Goal: Task Accomplishment & Management: Use online tool/utility

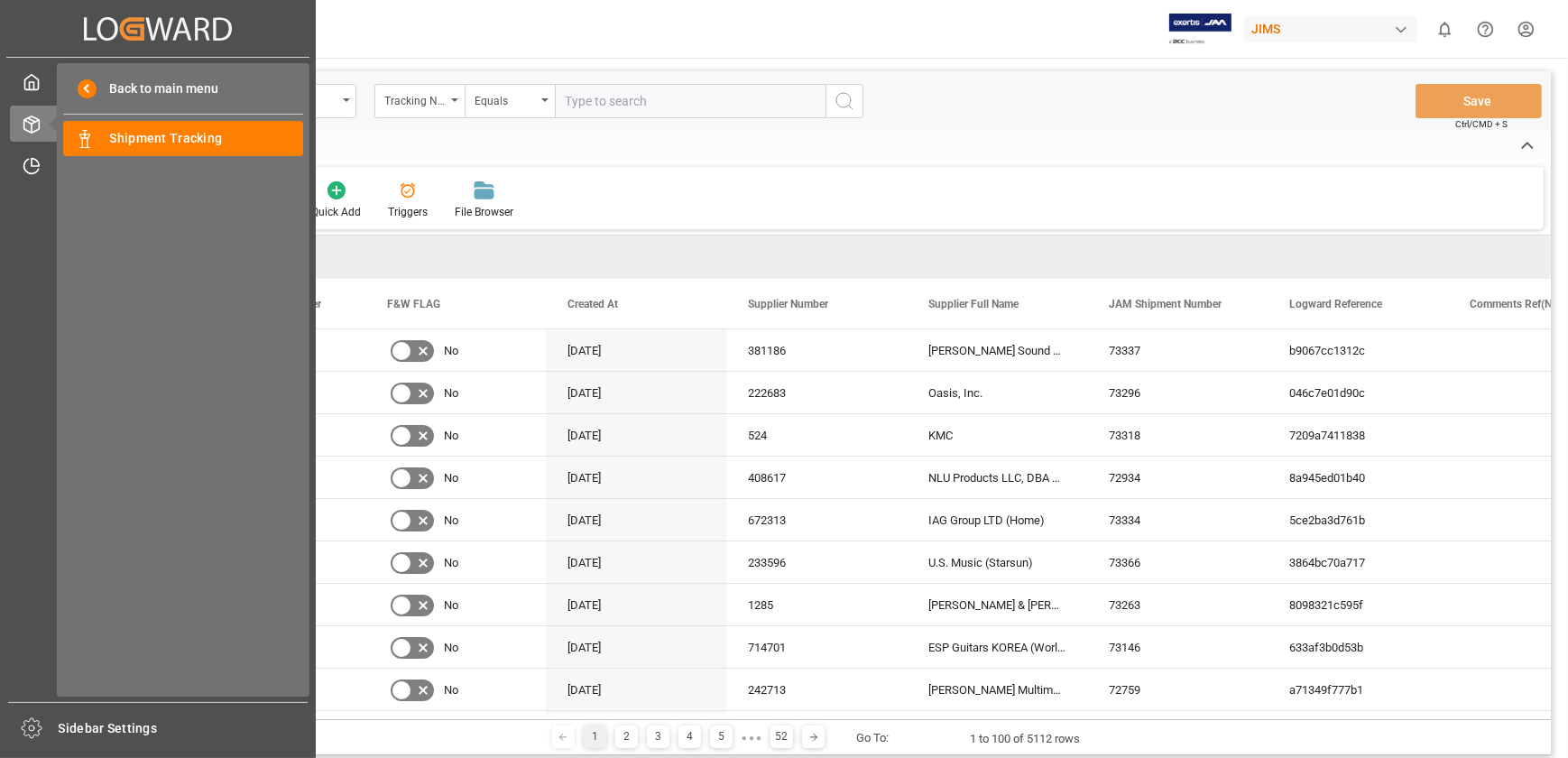
click at [23, 147] on div "My Cockpit My Cockpit Order Management Order Management Timeslot Management V2 …" at bounding box center [157, 380] width 303 height 644
click at [28, 163] on icon at bounding box center [32, 166] width 18 height 18
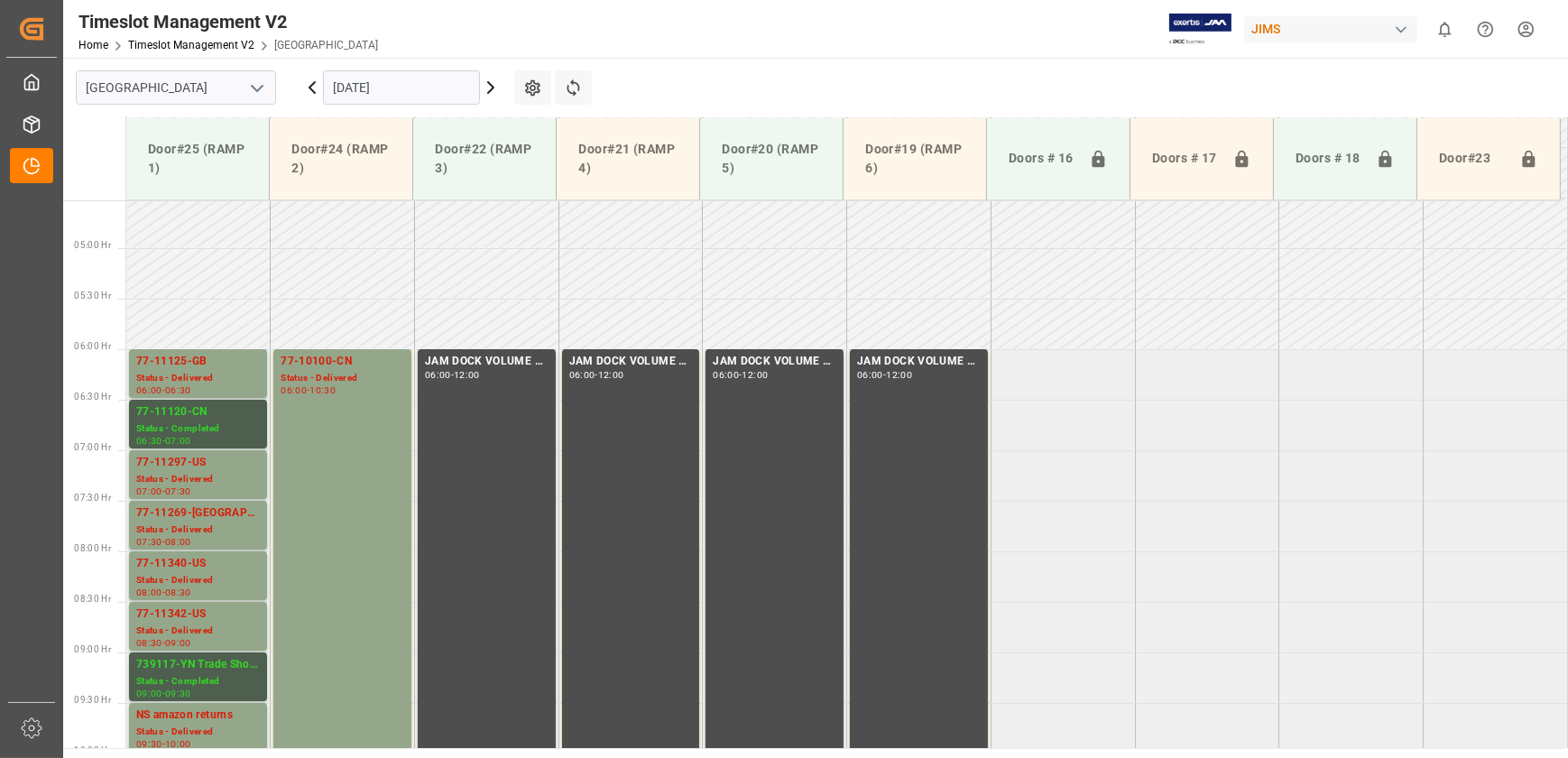
scroll to position [457, 0]
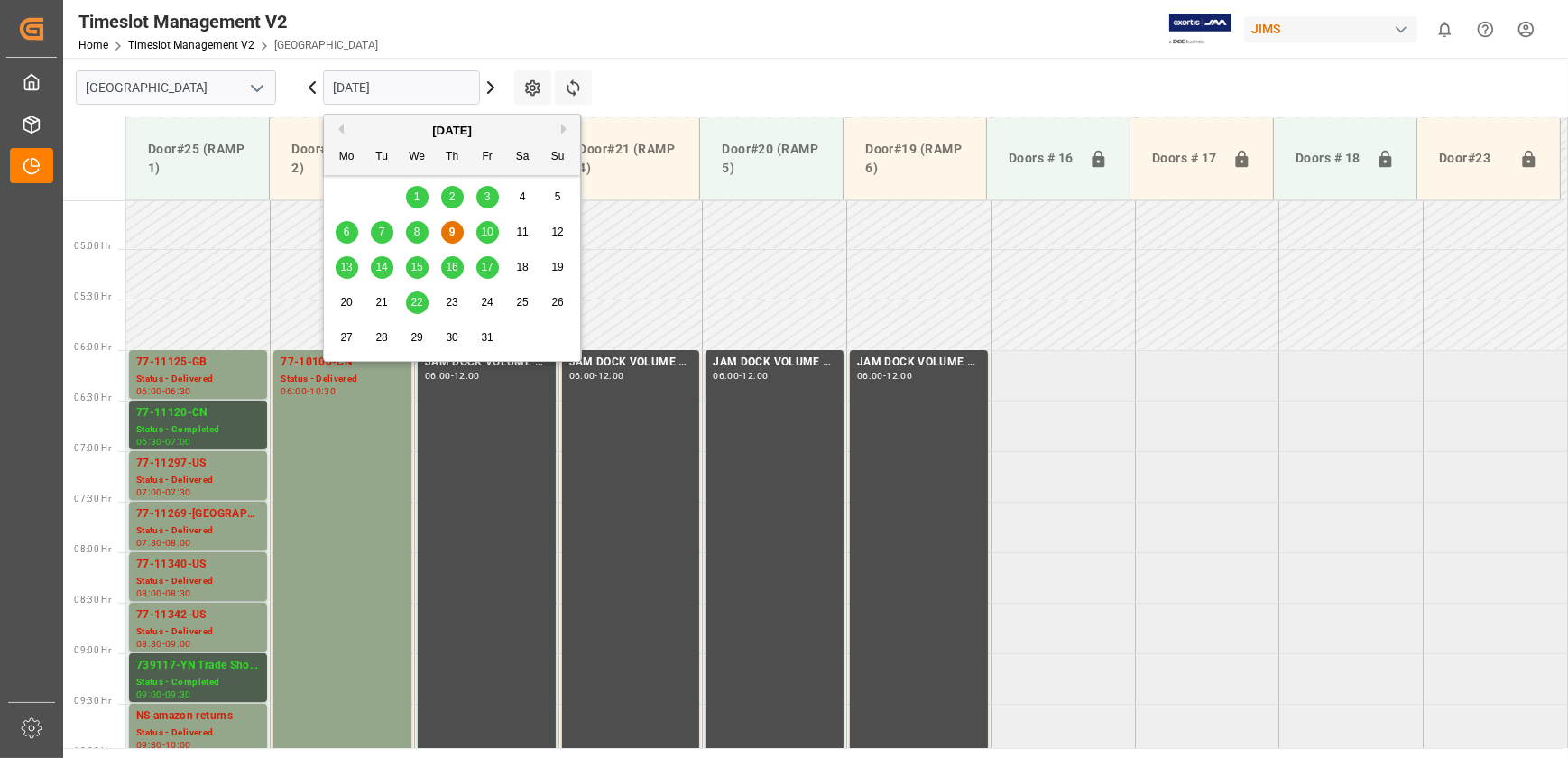
click at [428, 82] on input "[DATE]" at bounding box center [401, 88] width 157 height 34
click at [380, 261] on span "14" at bounding box center [381, 267] width 12 height 13
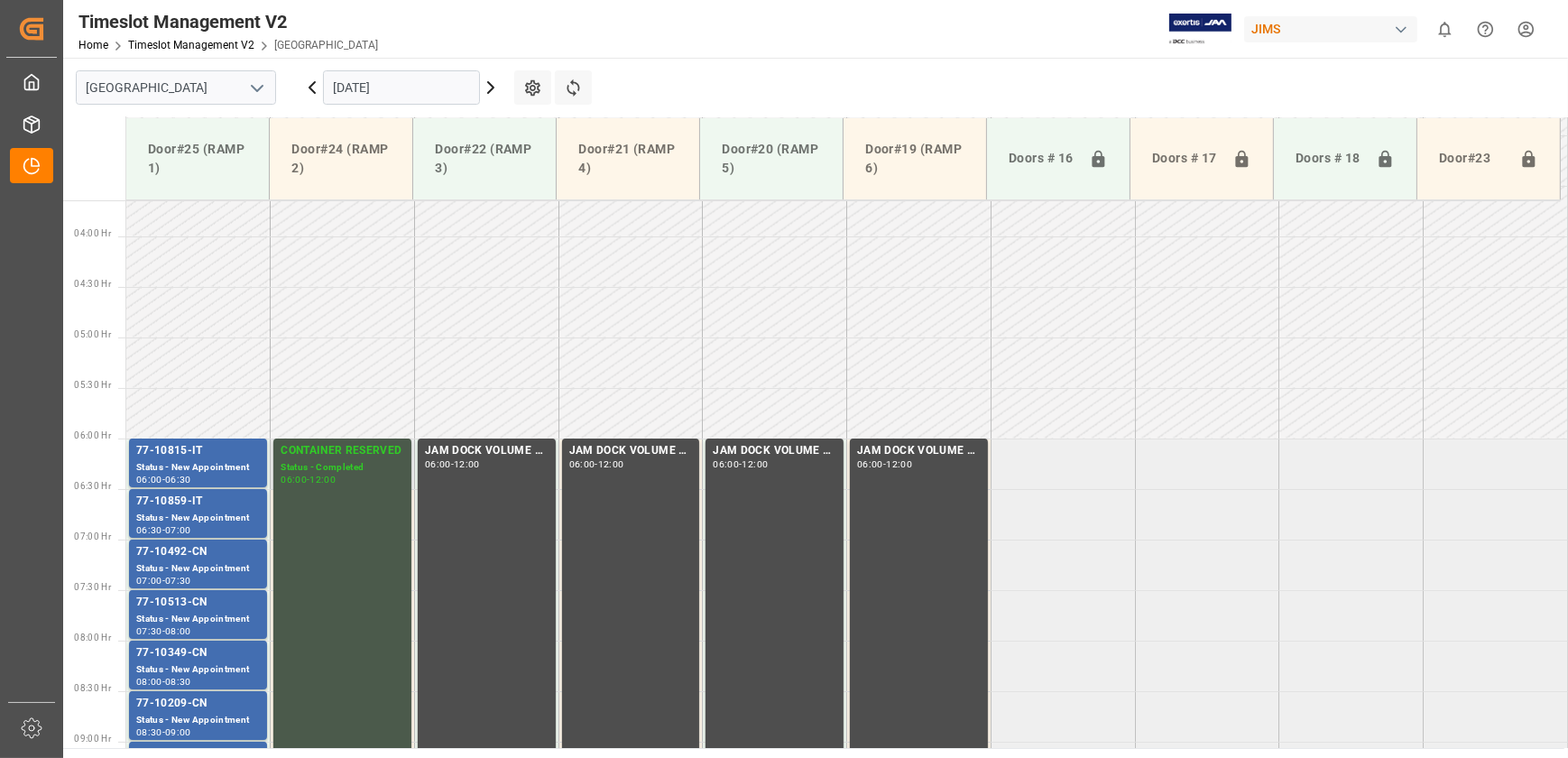
scroll to position [778, 0]
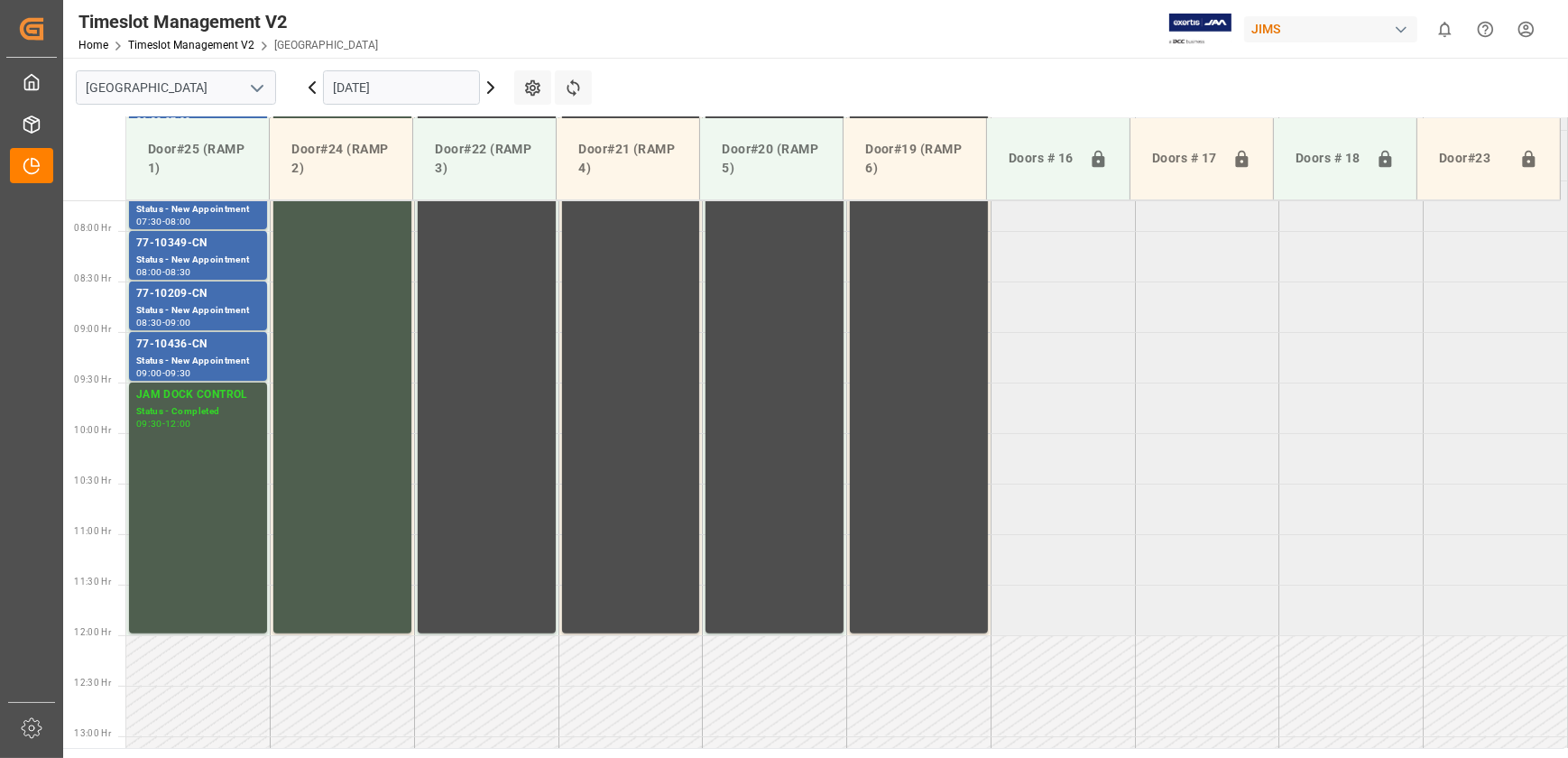
click at [495, 85] on icon at bounding box center [490, 88] width 22 height 22
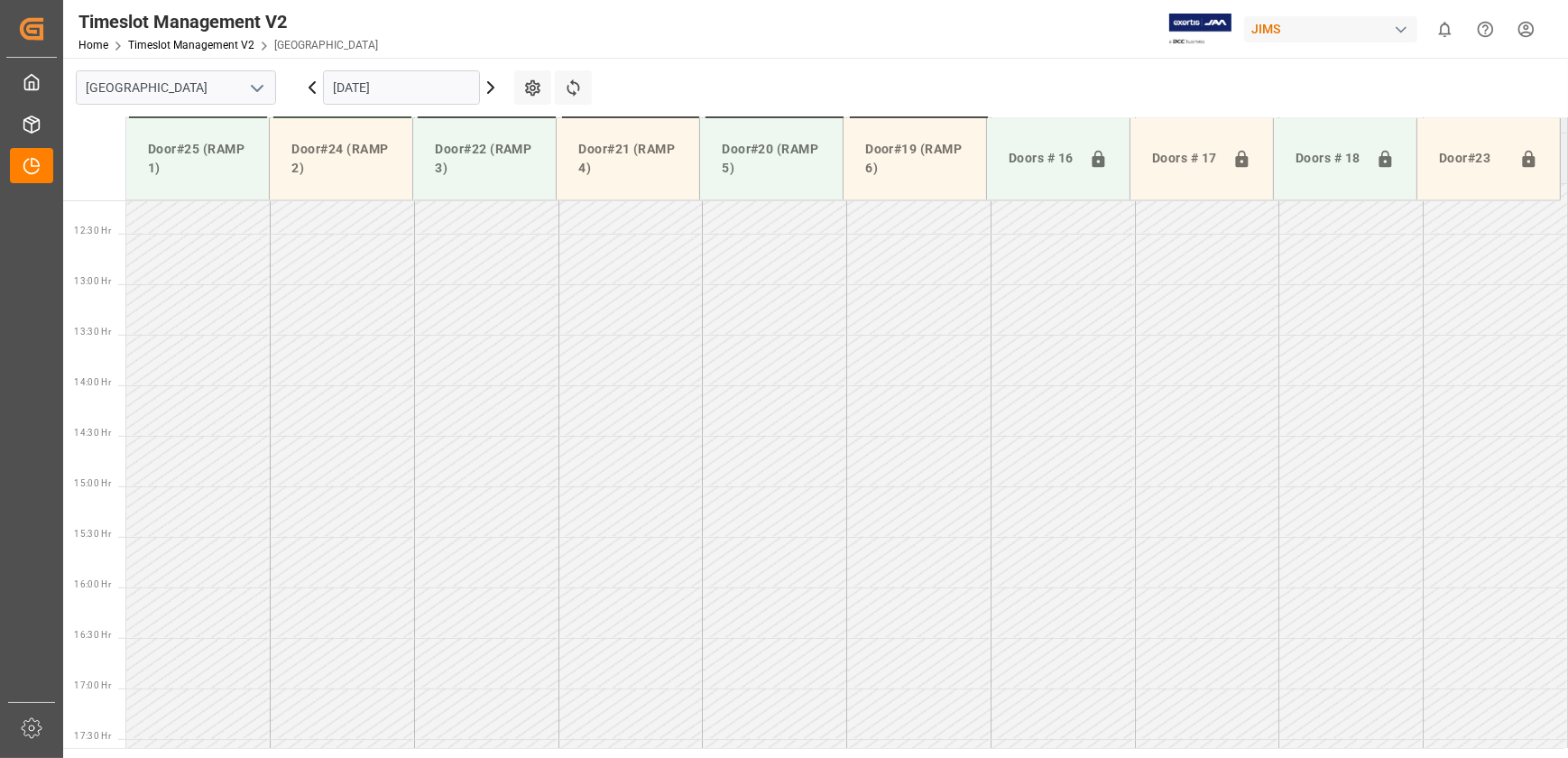
scroll to position [1214, 0]
drag, startPoint x: 352, startPoint y: 90, endPoint x: 328, endPoint y: 90, distance: 24.0
click at [353, 90] on input "[DATE]" at bounding box center [401, 88] width 157 height 34
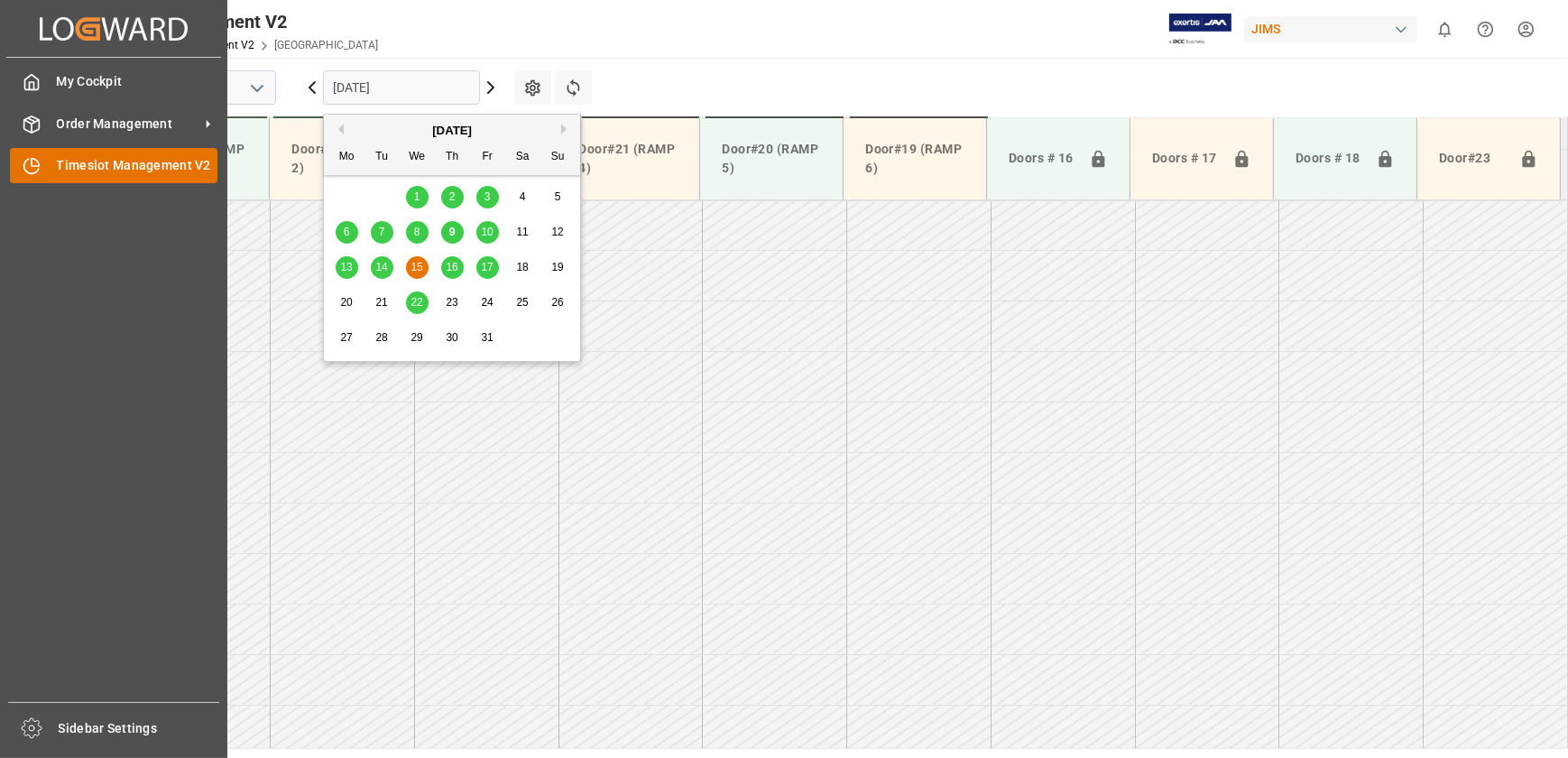
click at [17, 161] on div at bounding box center [25, 166] width 31 height 19
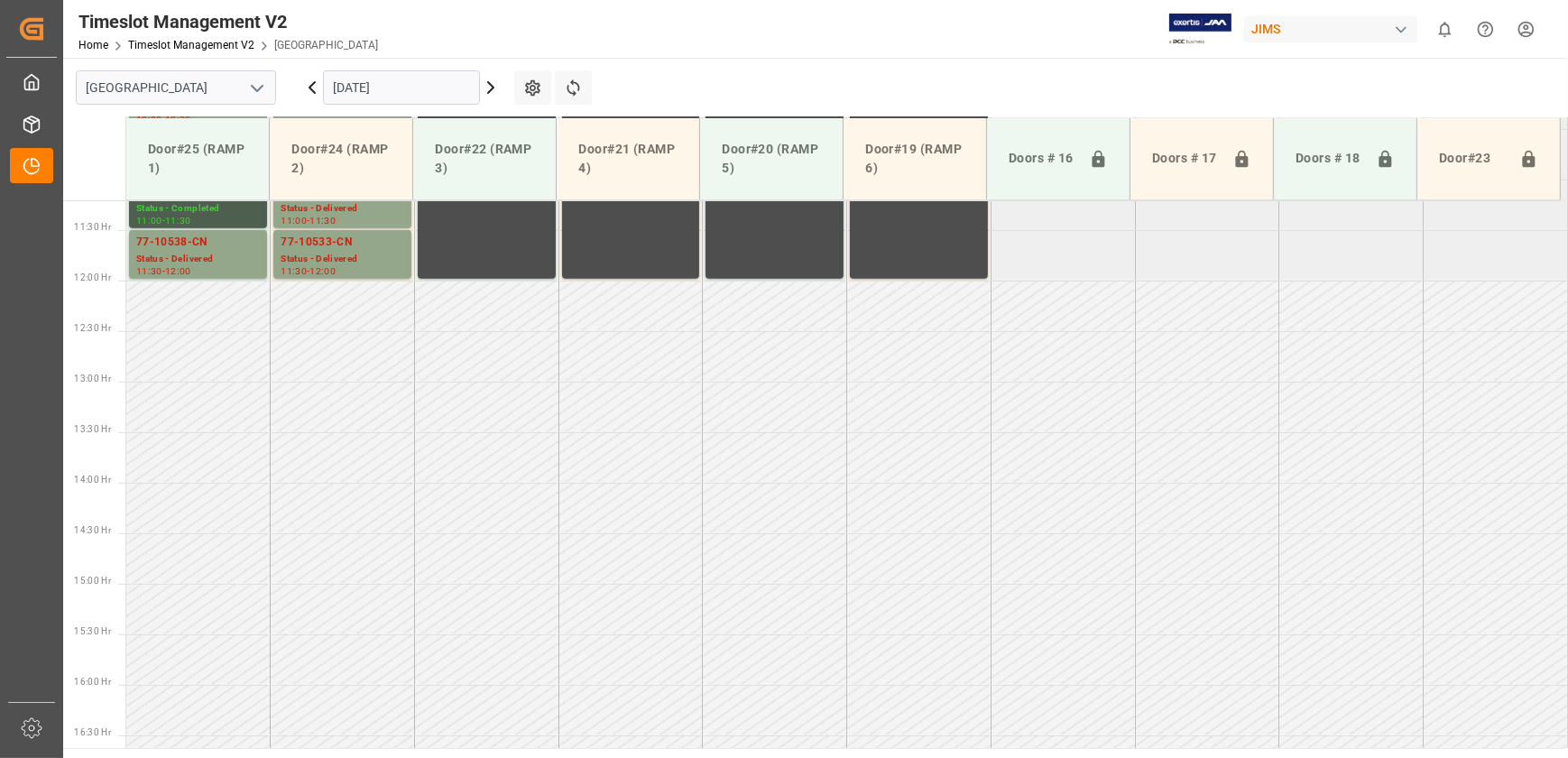
scroll to position [1595, 0]
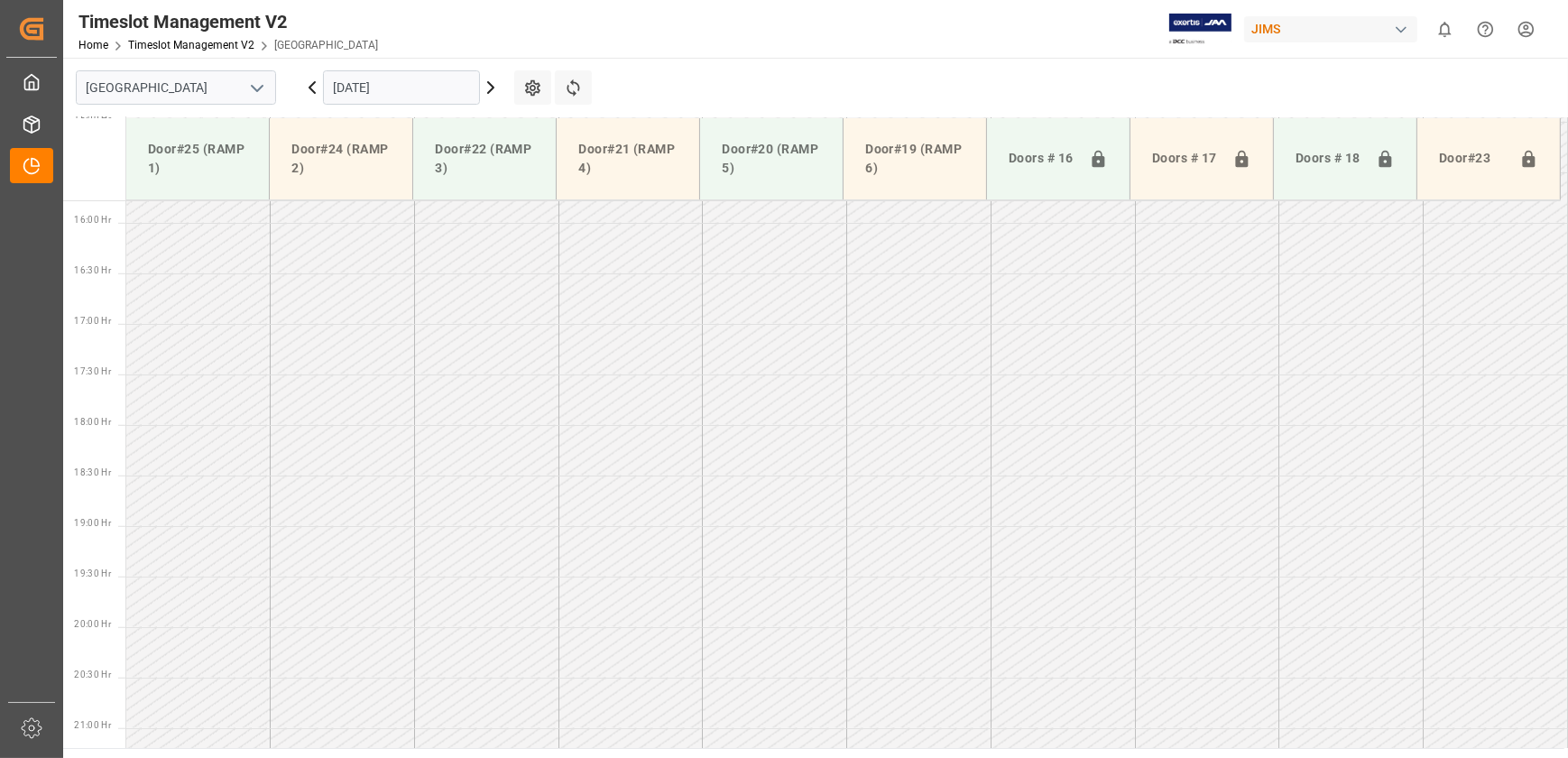
click at [488, 83] on icon at bounding box center [490, 87] width 5 height 11
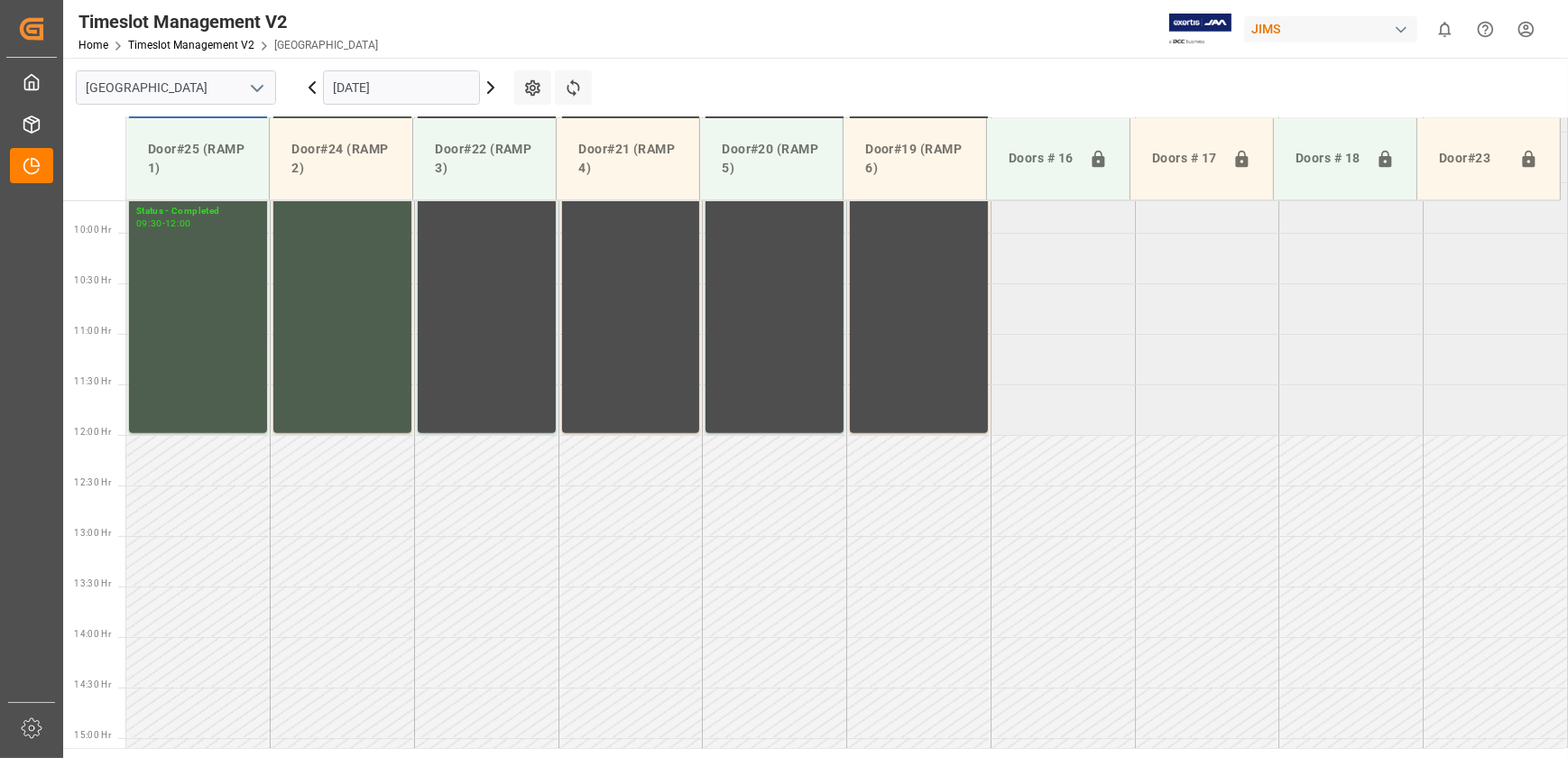
scroll to position [568, 0]
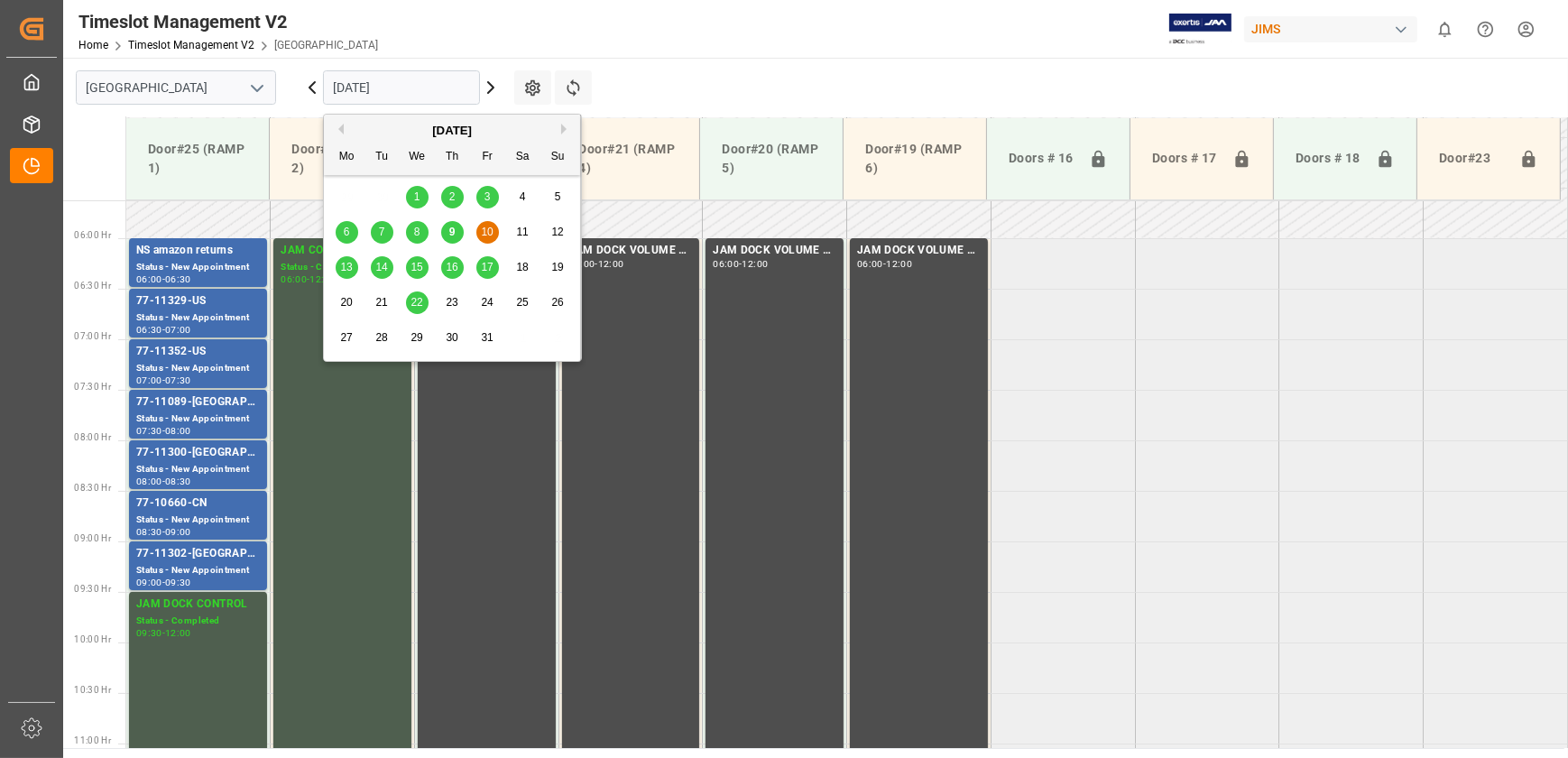
click at [418, 80] on input "[DATE]" at bounding box center [401, 88] width 157 height 34
click at [381, 268] on span "14" at bounding box center [381, 267] width 12 height 13
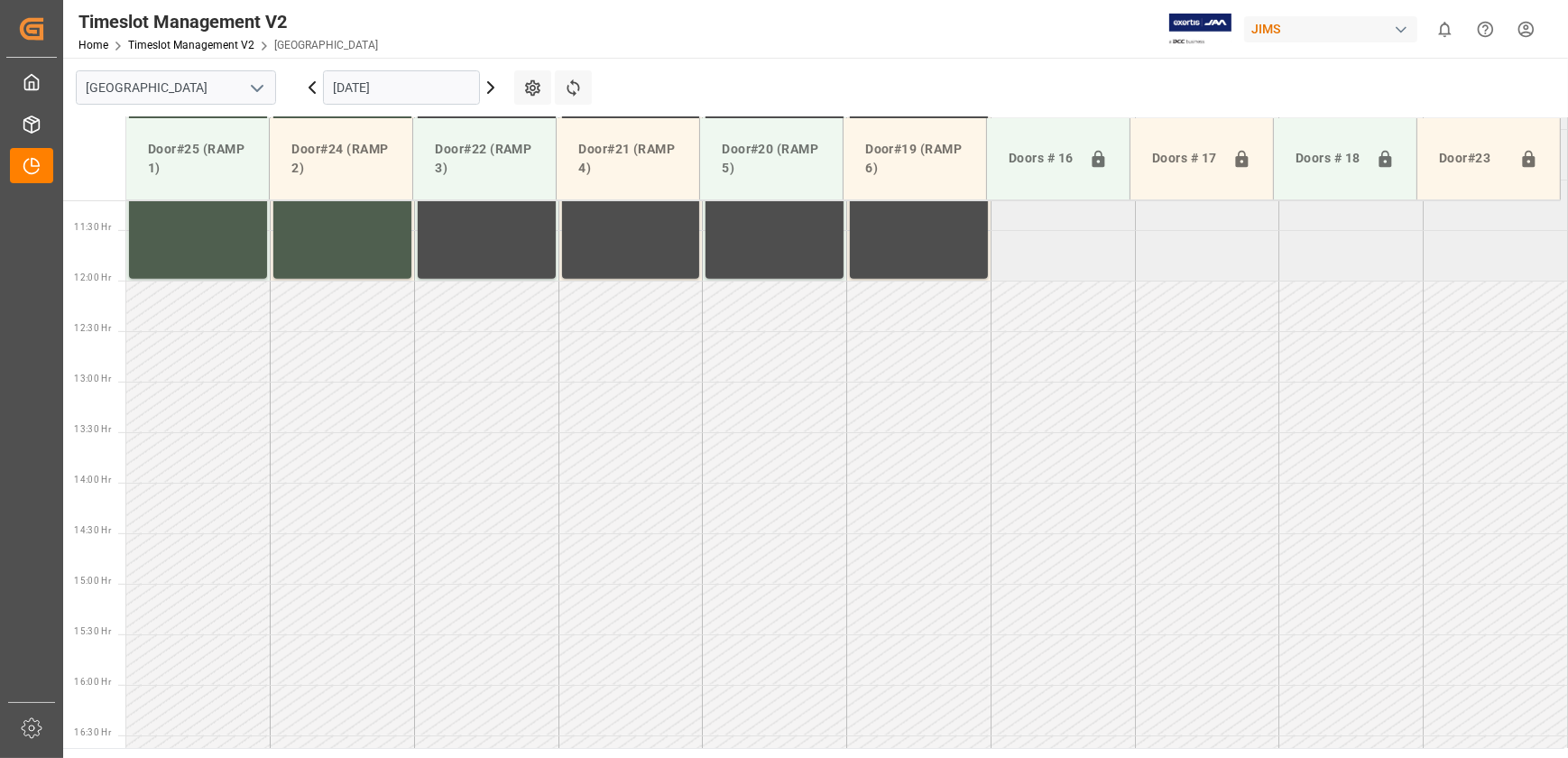
scroll to position [1130, 0]
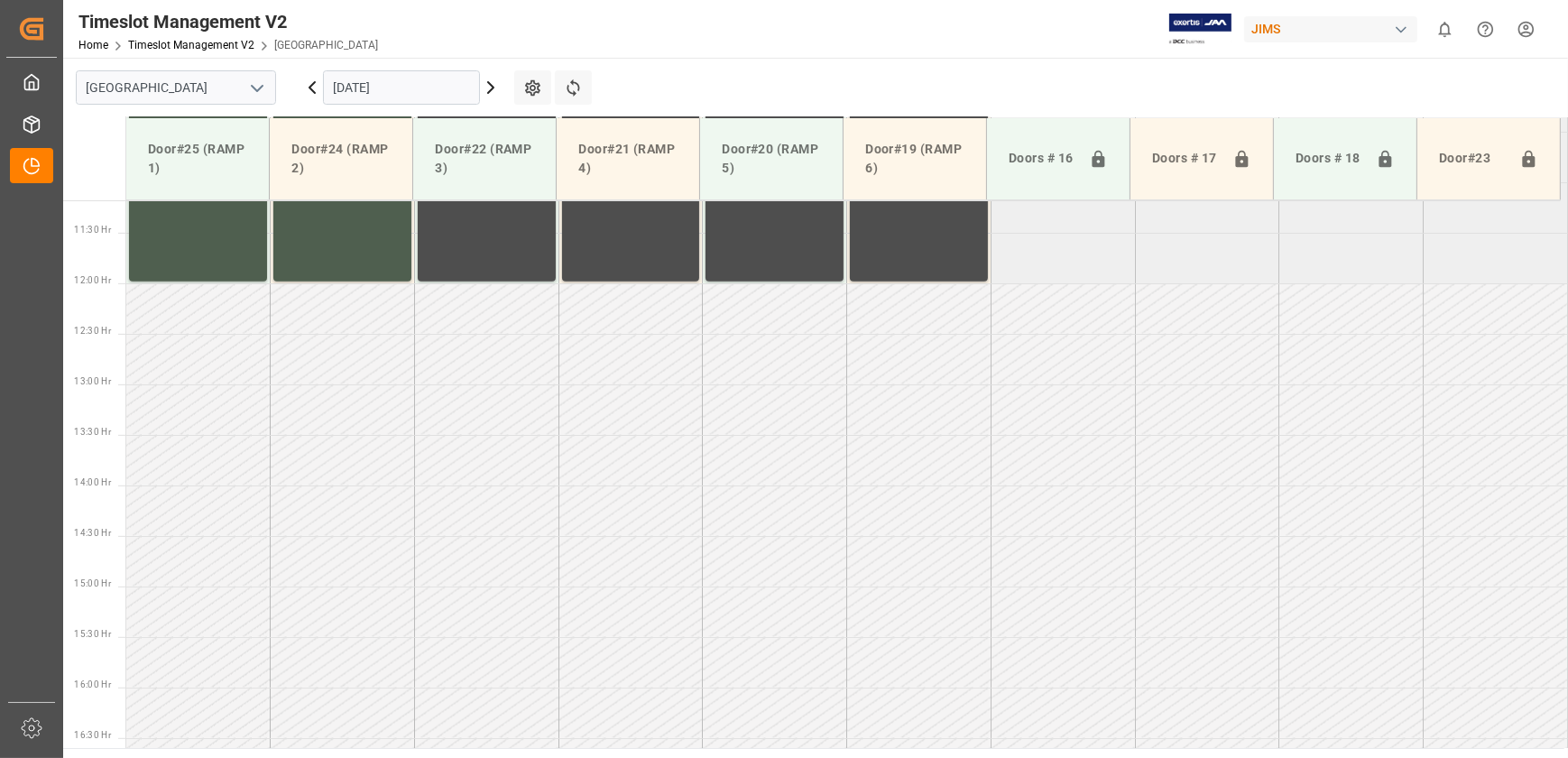
click at [422, 103] on input "[DATE]" at bounding box center [401, 88] width 157 height 34
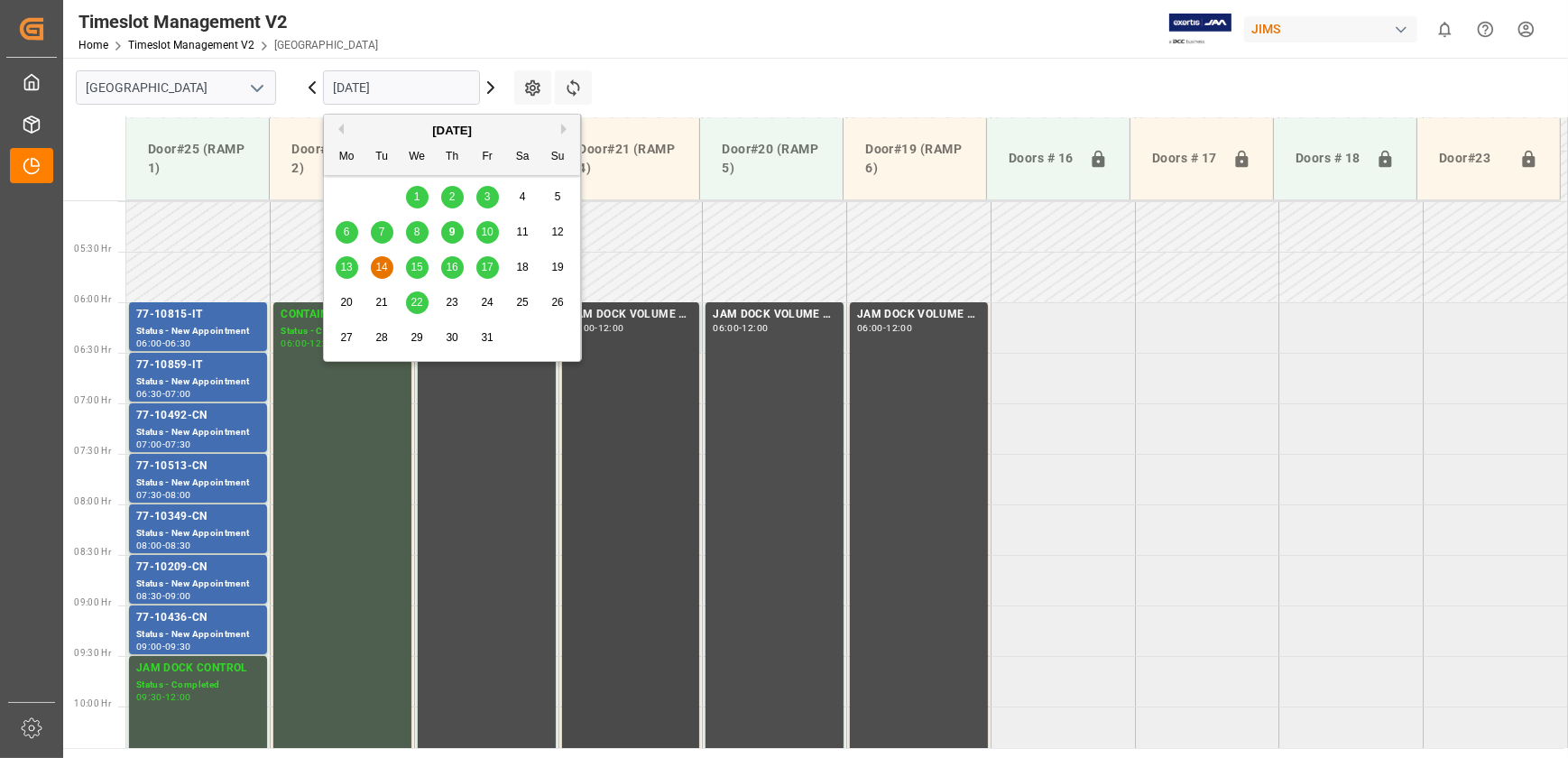
scroll to position [474, 0]
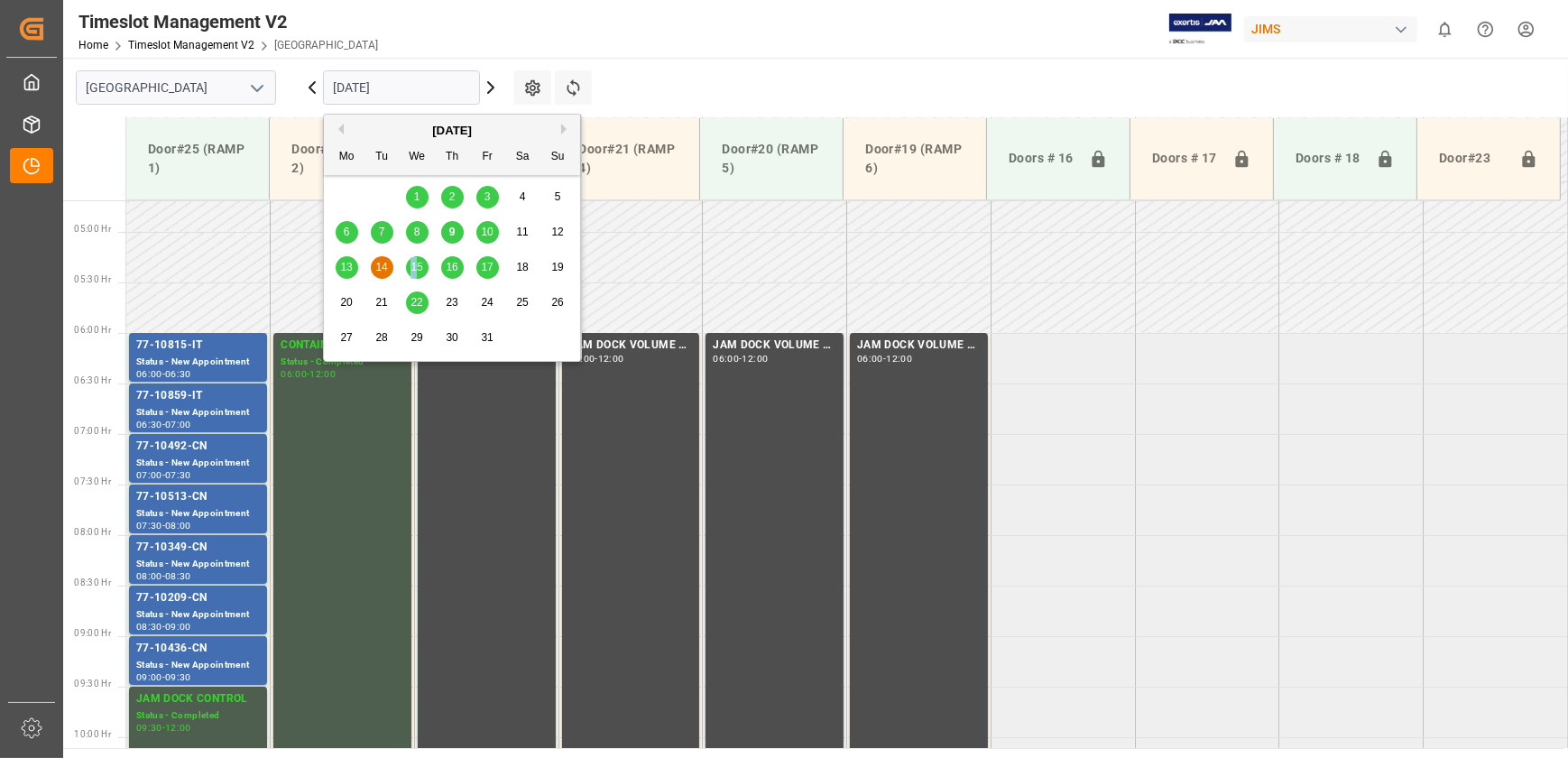
click at [414, 267] on span "15" at bounding box center [417, 267] width 12 height 13
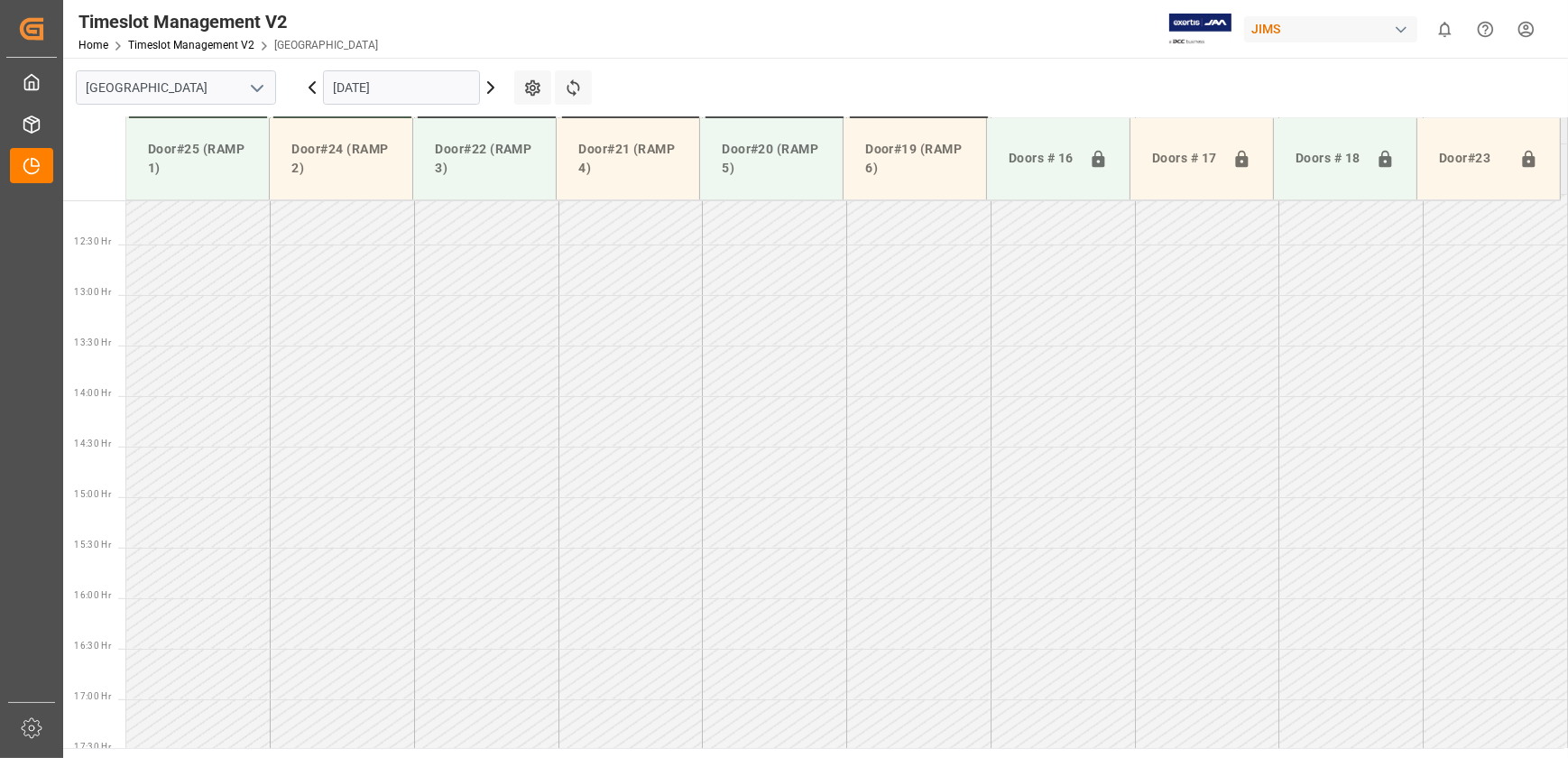
scroll to position [1101, 0]
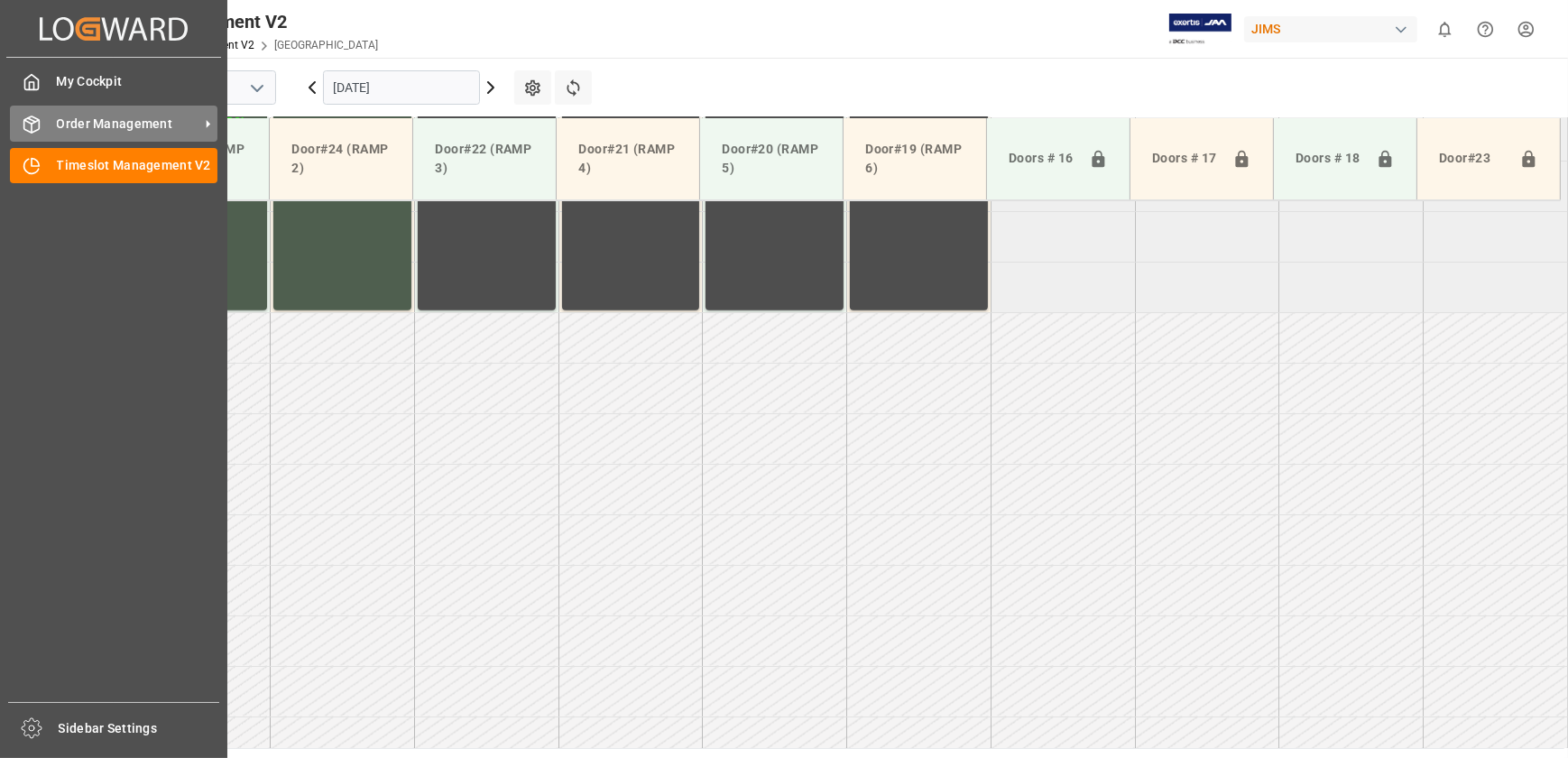
click at [34, 133] on icon at bounding box center [32, 125] width 18 height 18
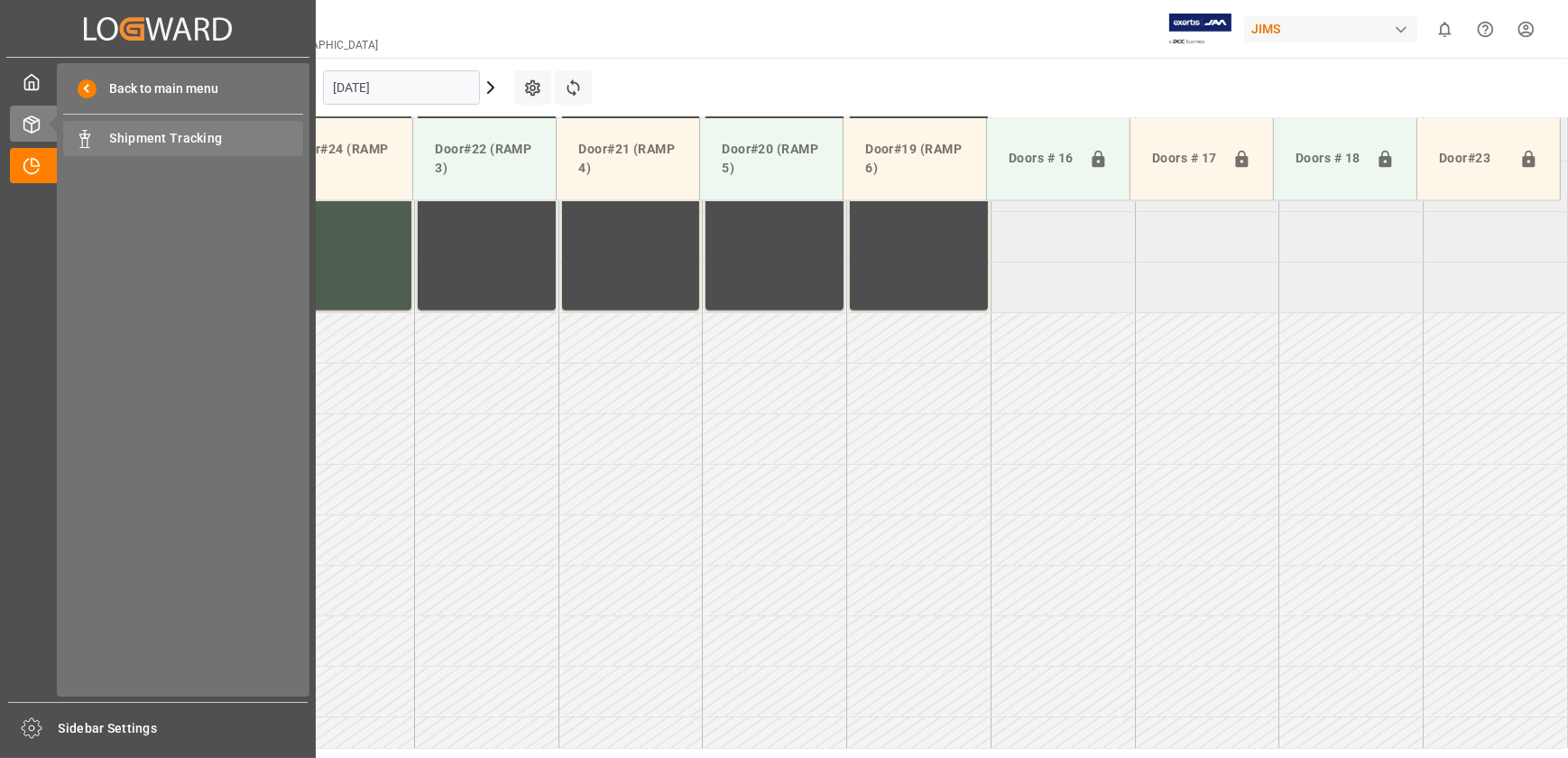
click at [187, 136] on span "Shipment Tracking" at bounding box center [206, 138] width 194 height 19
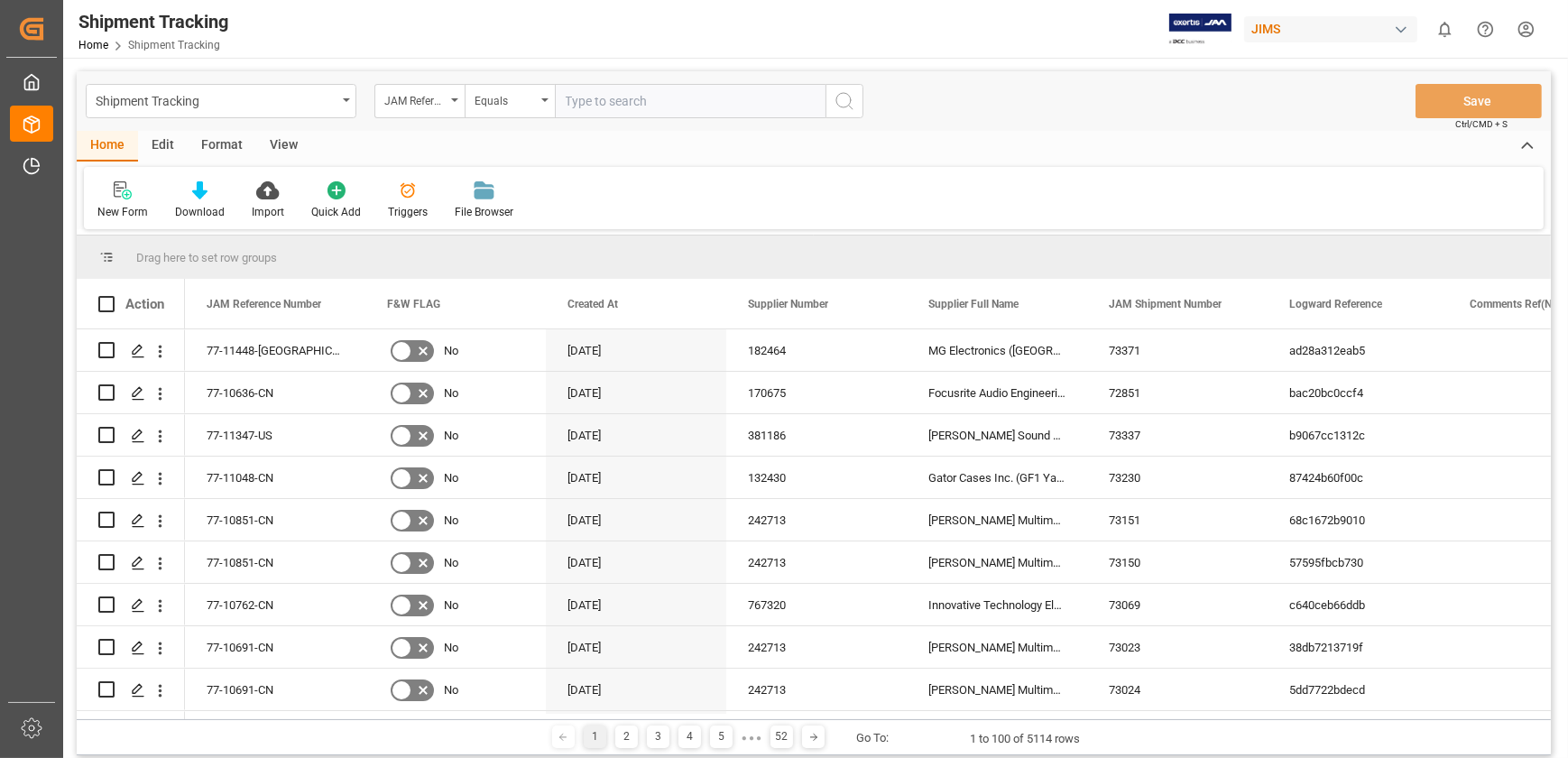
click at [602, 91] on input "text" at bounding box center [689, 101] width 270 height 34
type input "77-11448-us"
click at [843, 101] on icon "search button" at bounding box center [844, 101] width 22 height 22
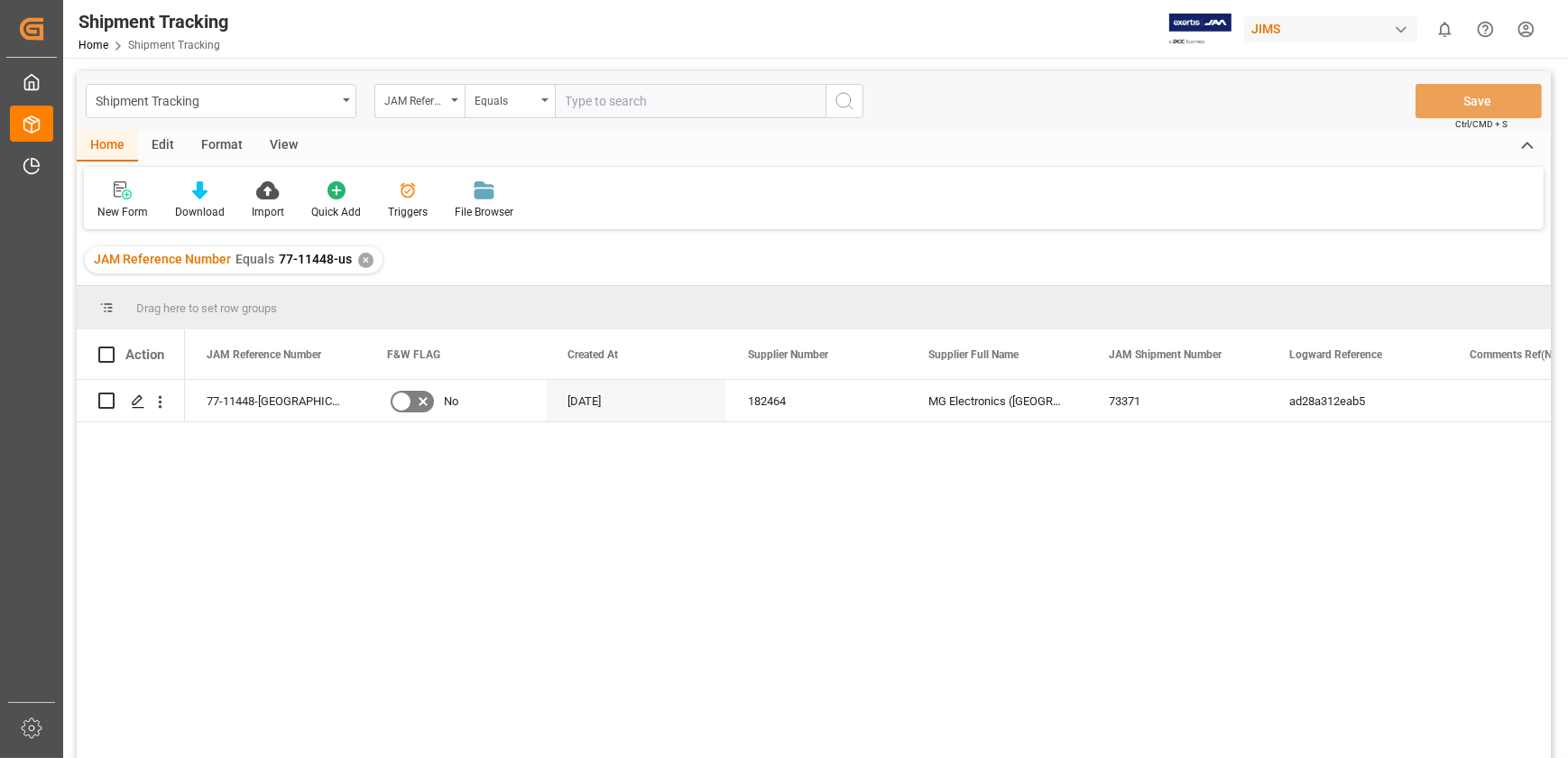
click at [274, 145] on div "View" at bounding box center [283, 146] width 55 height 31
click at [116, 194] on icon at bounding box center [116, 190] width 18 height 18
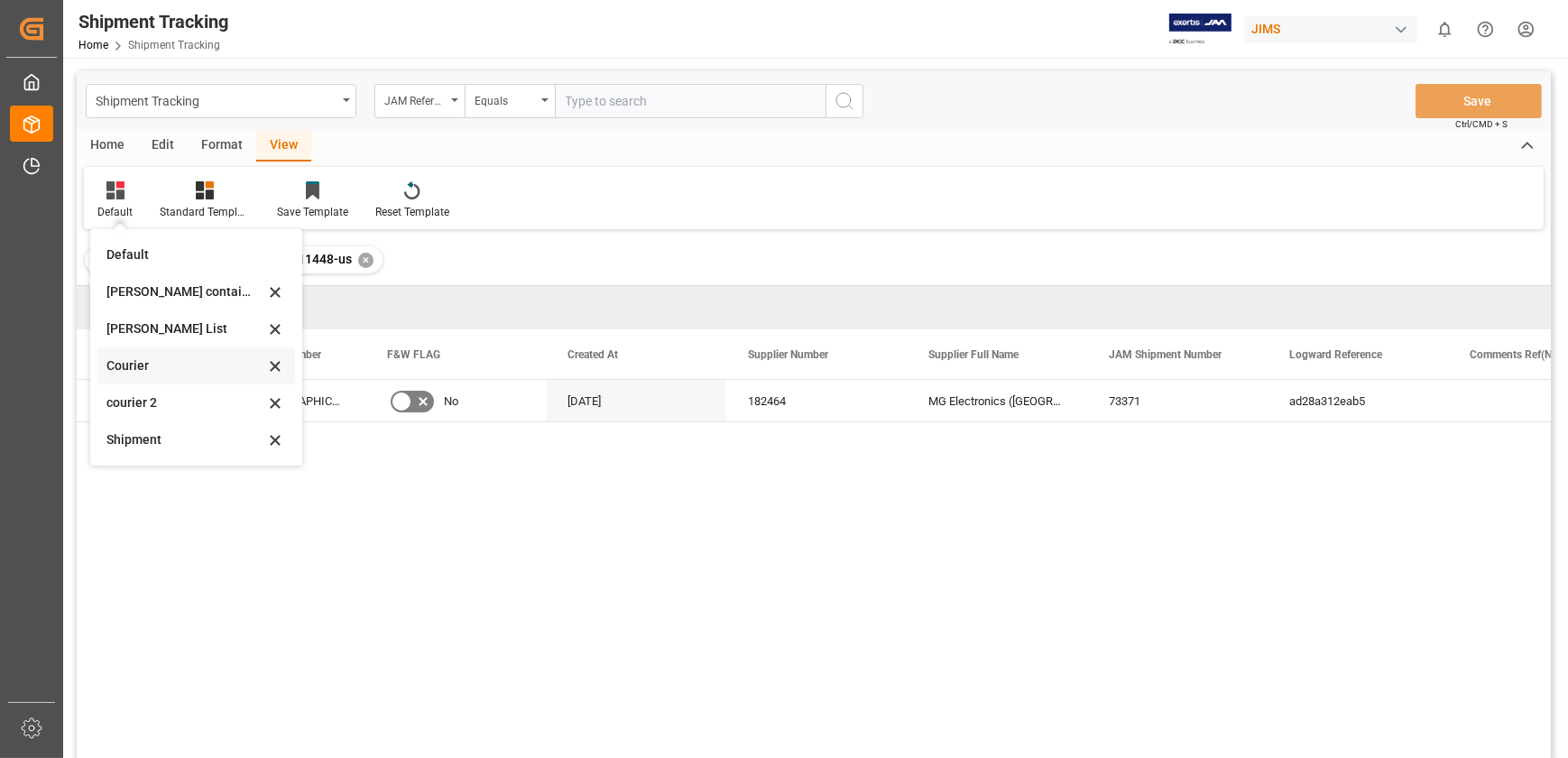
click at [138, 356] on div "Courier" at bounding box center [196, 365] width 197 height 37
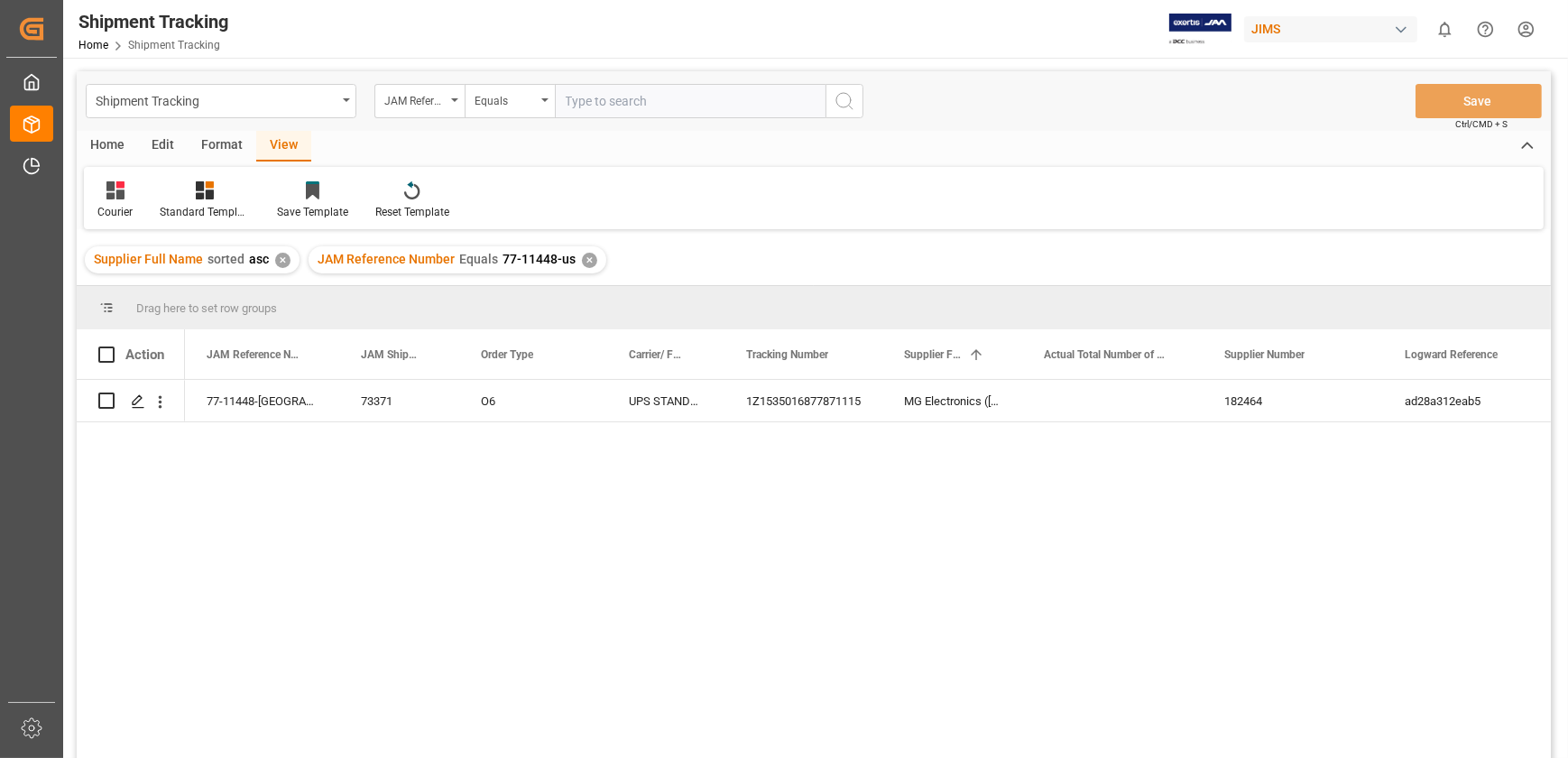
click at [113, 138] on div "Home" at bounding box center [108, 146] width 62 height 31
click at [110, 147] on div "Home" at bounding box center [108, 146] width 62 height 31
click at [289, 147] on div "View" at bounding box center [283, 146] width 55 height 31
click at [122, 191] on icon at bounding box center [116, 190] width 18 height 18
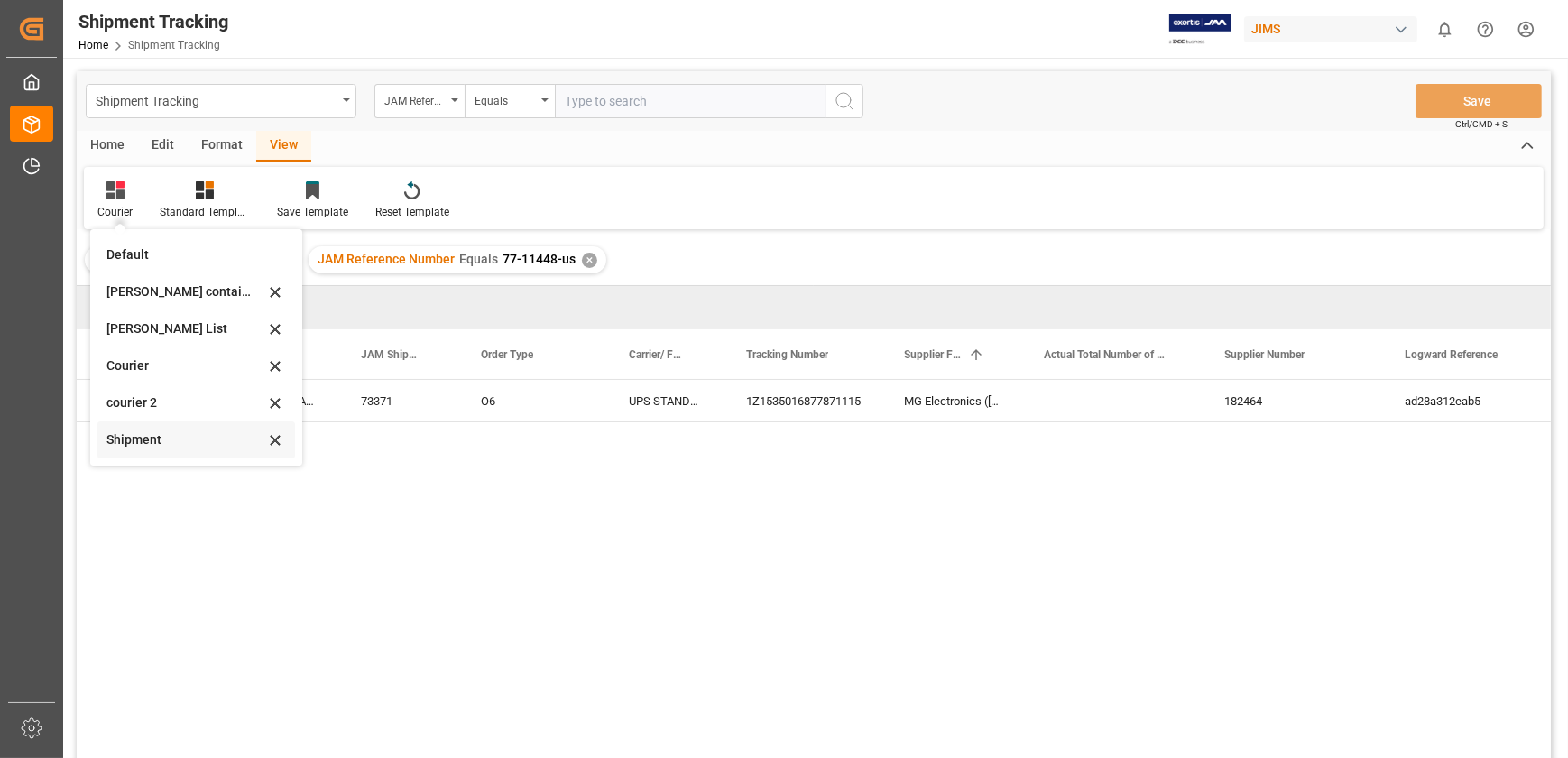
click at [138, 444] on div "Shipment" at bounding box center [185, 440] width 157 height 19
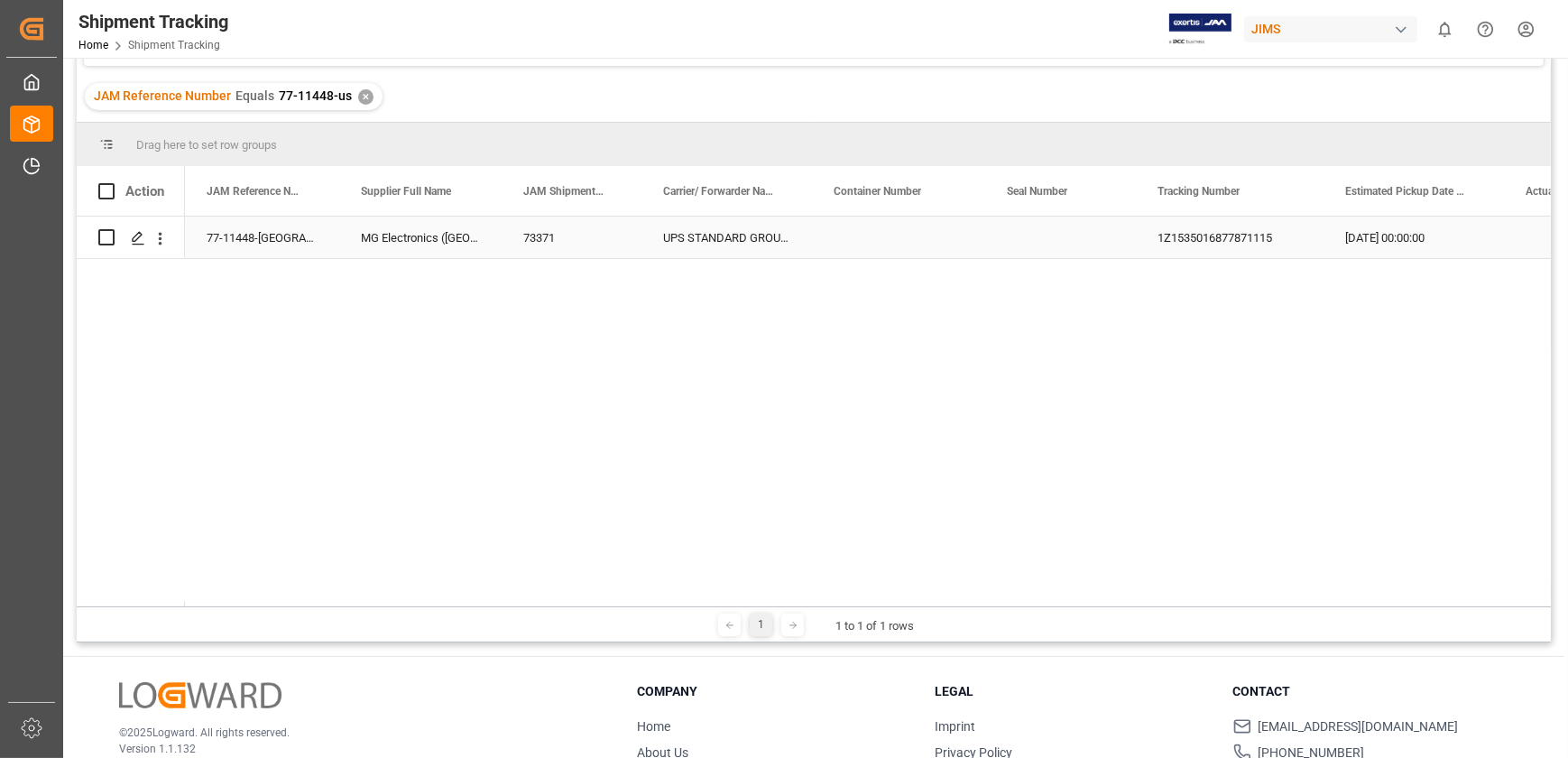
click at [225, 238] on div "77-11448-[GEOGRAPHIC_DATA]" at bounding box center [261, 237] width 155 height 42
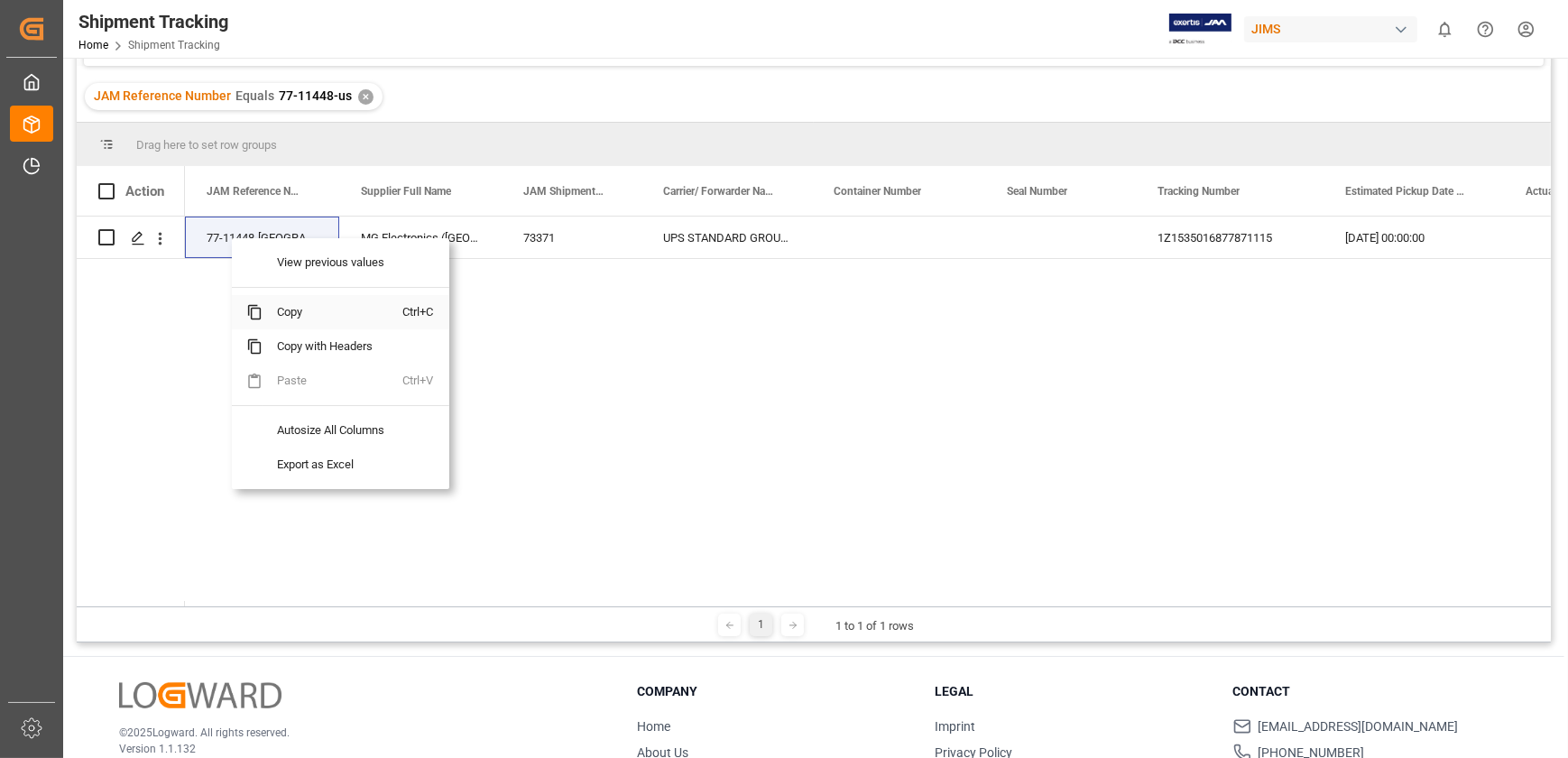
click at [294, 308] on span "Copy" at bounding box center [332, 312] width 141 height 34
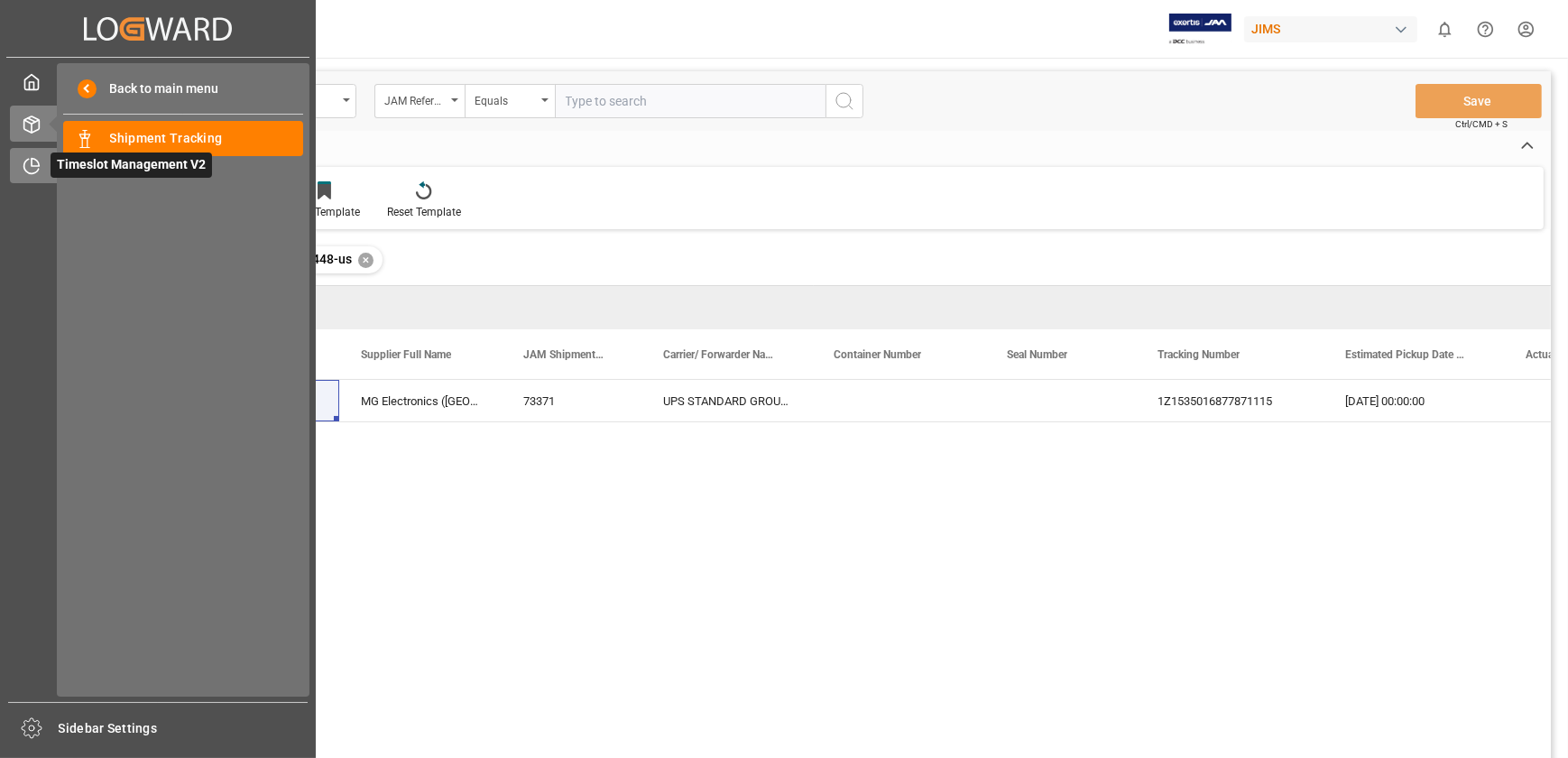
click at [45, 181] on div "Timeslot Management V2 Timeslot Management V2" at bounding box center [157, 165] width 296 height 35
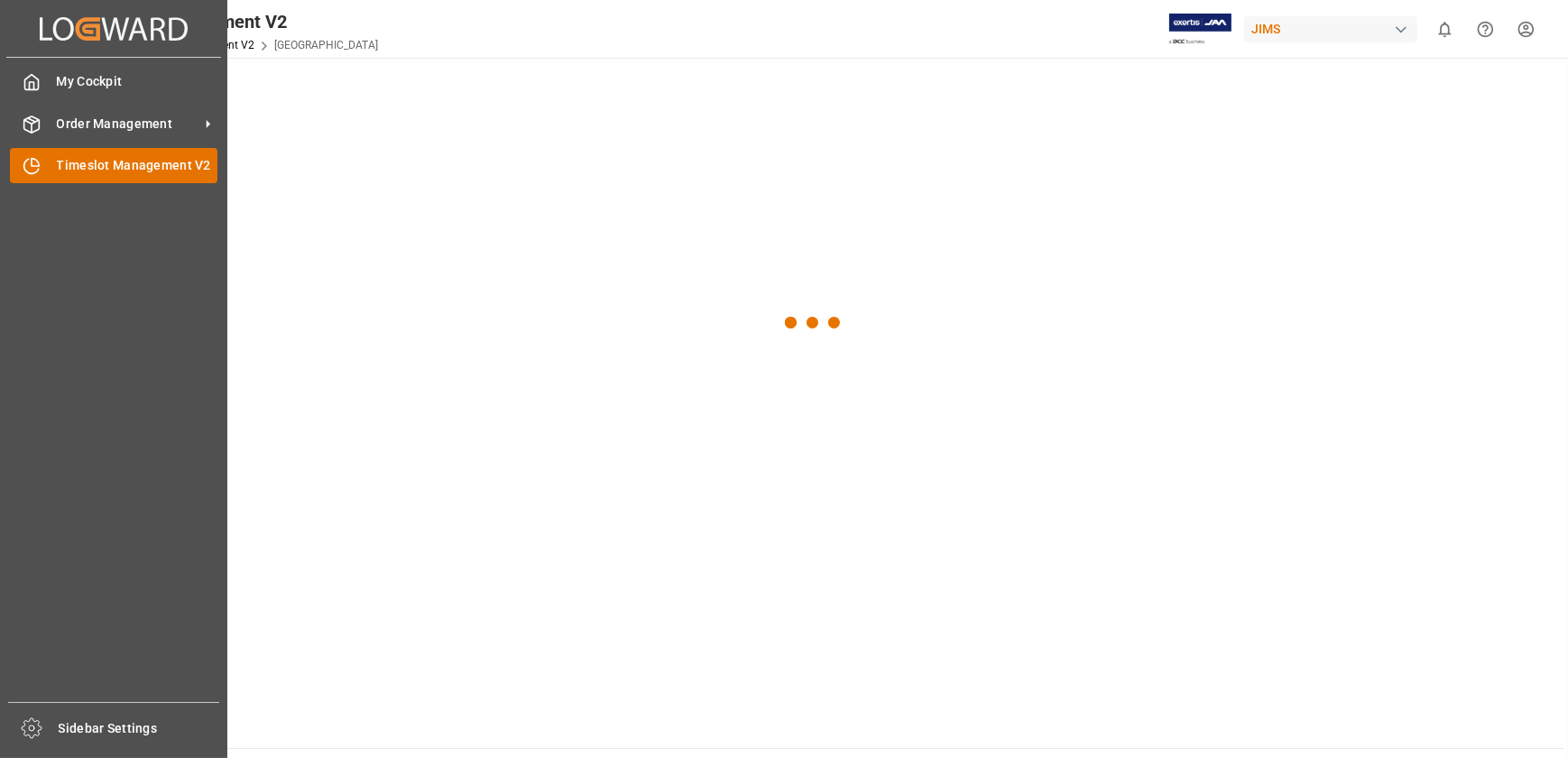
click at [43, 168] on div "Timeslot Management V2 Timeslot Management V2" at bounding box center [114, 165] width 207 height 35
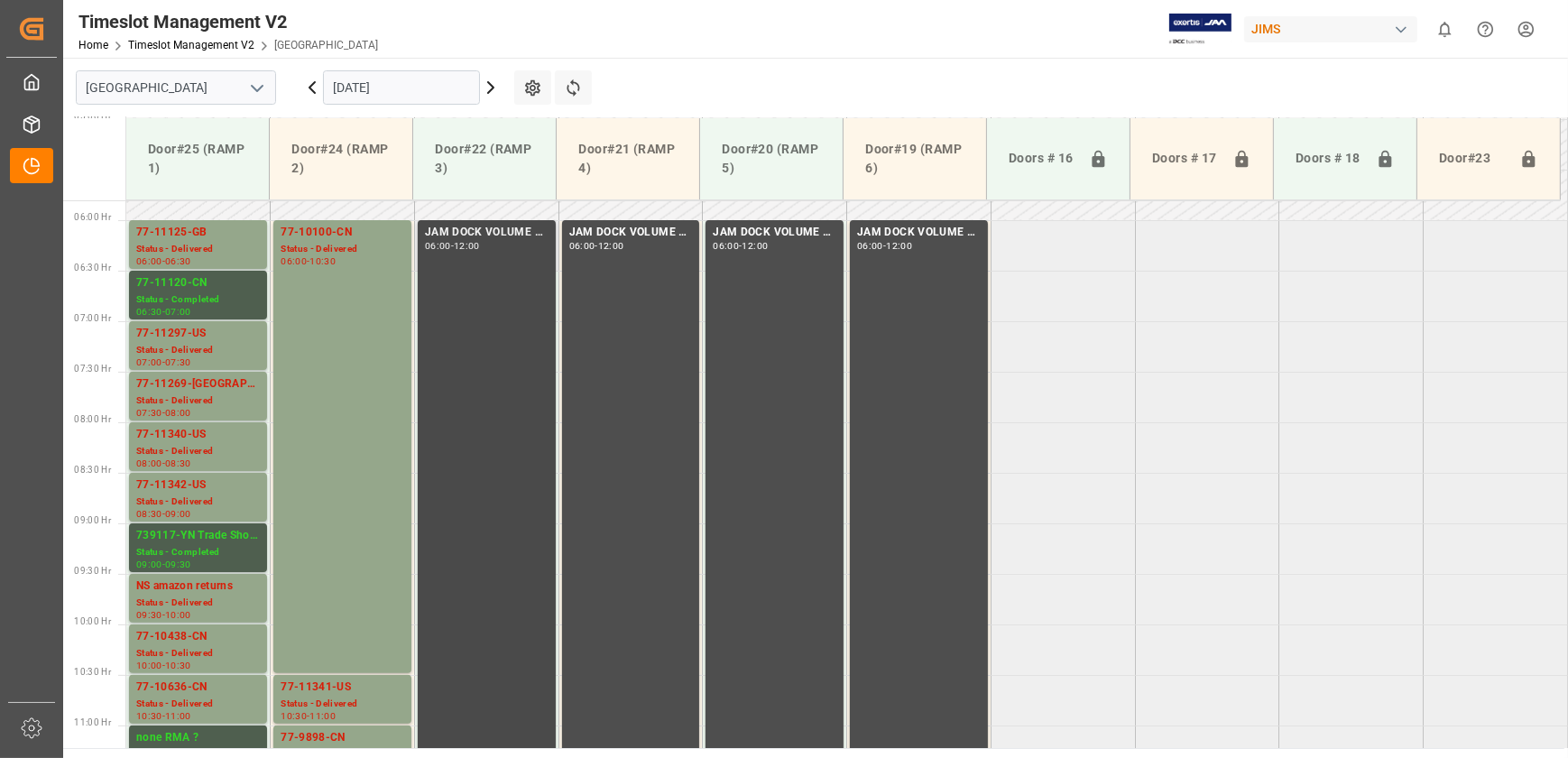
scroll to position [558, 0]
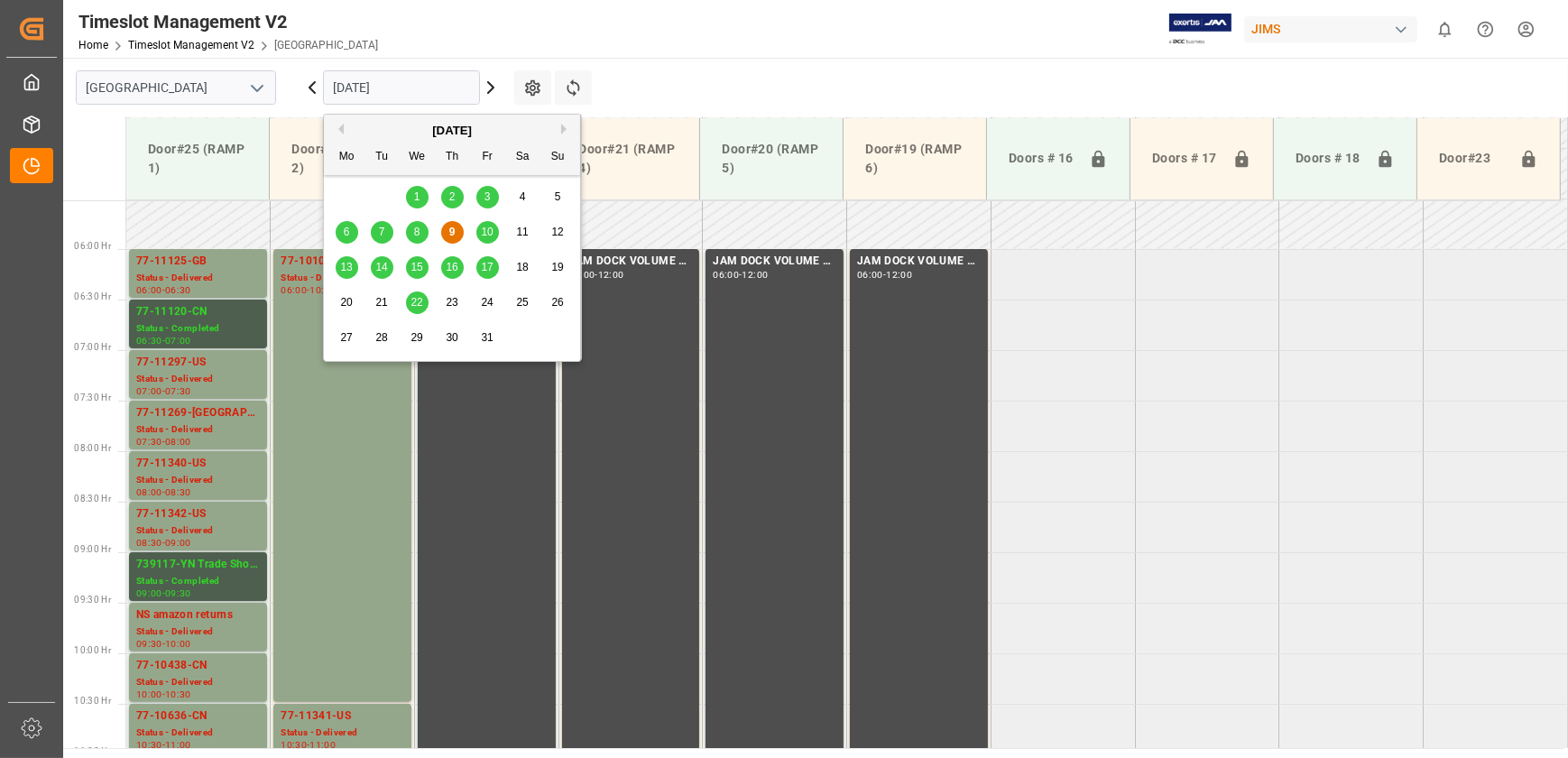
click at [407, 86] on input "[DATE]" at bounding box center [401, 88] width 157 height 34
click at [488, 228] on span "10" at bounding box center [486, 231] width 12 height 13
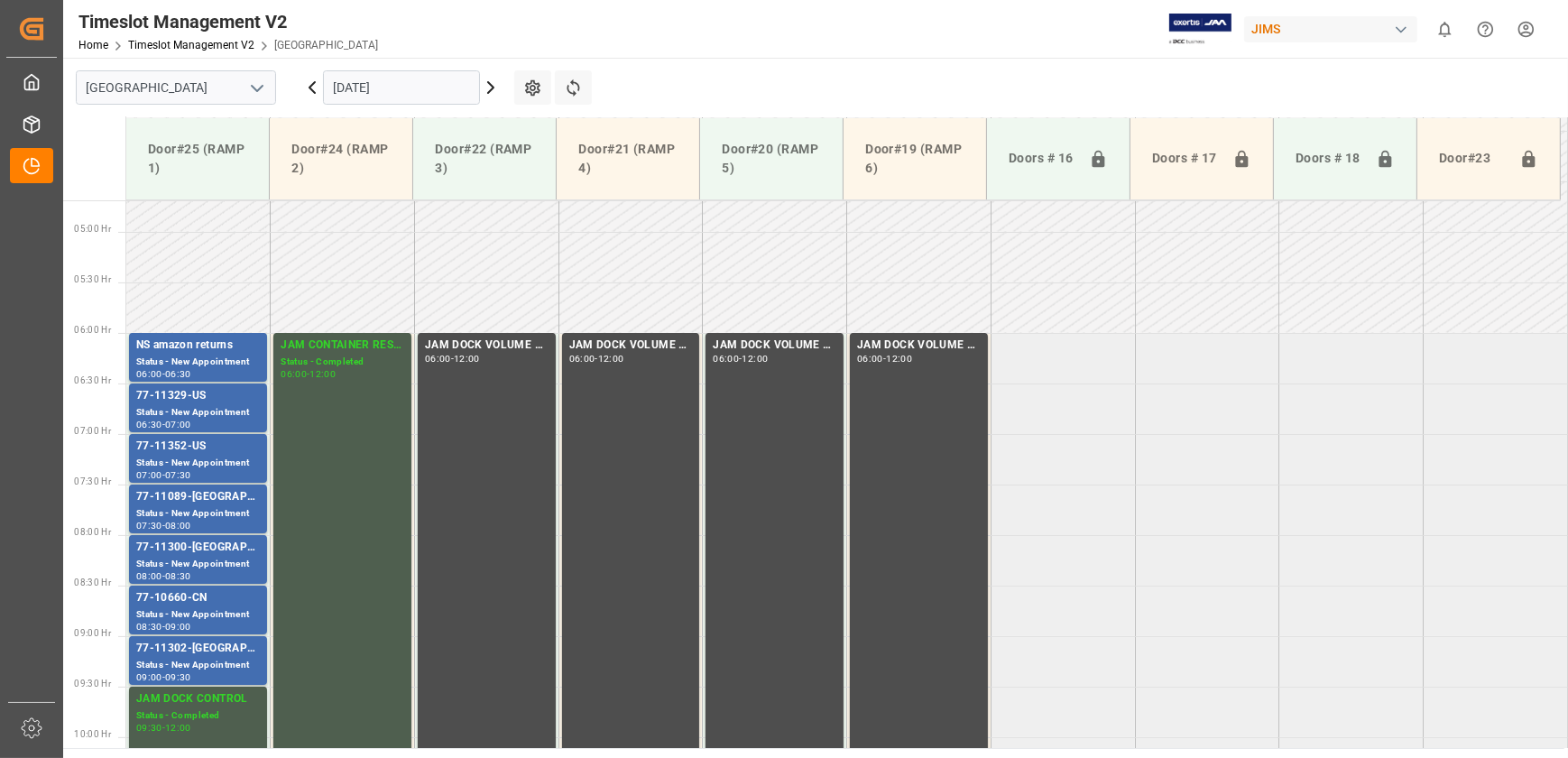
scroll to position [476, 0]
click at [365, 88] on input "[DATE]" at bounding box center [401, 88] width 157 height 34
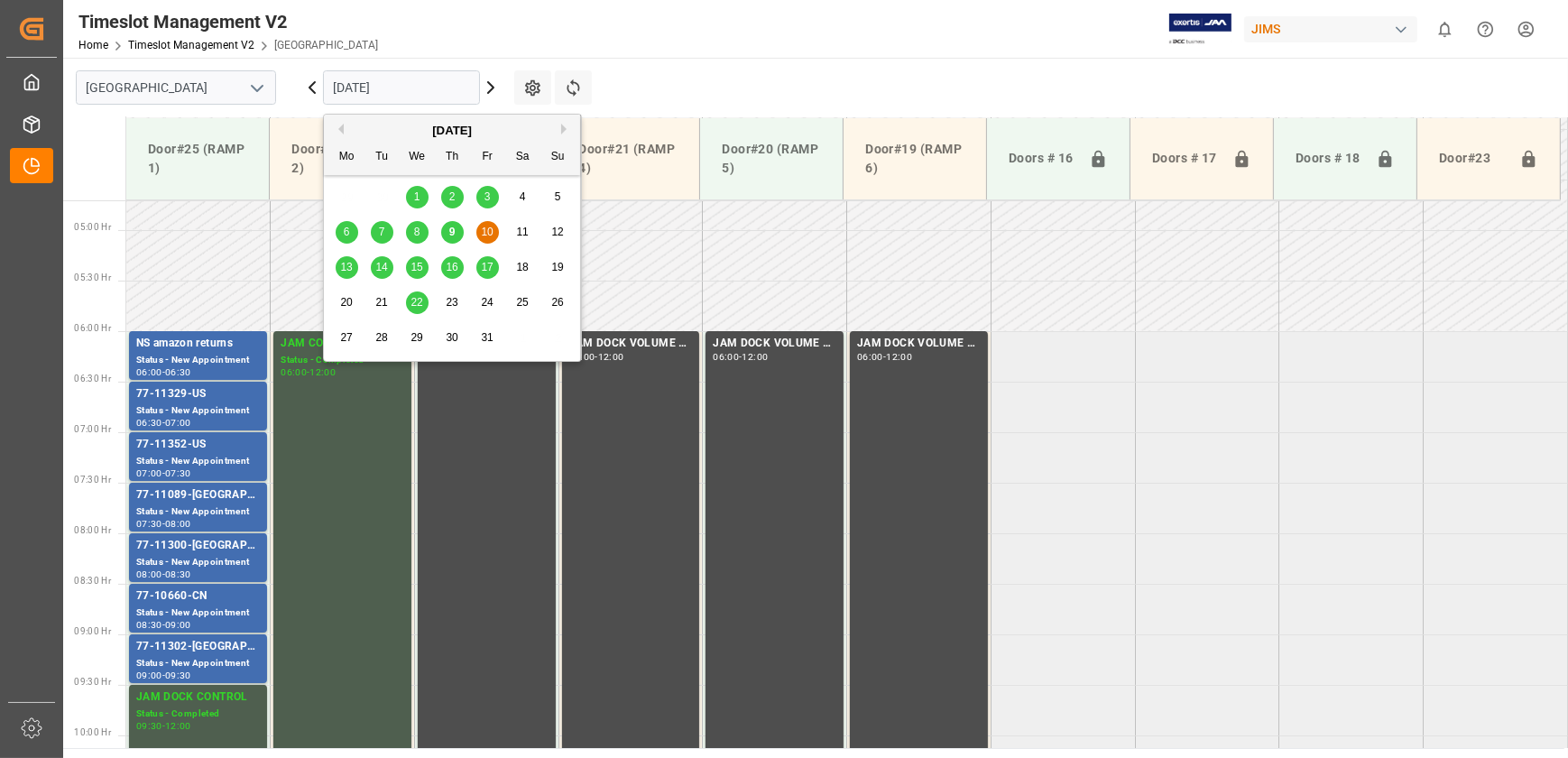
click at [349, 270] on span "13" at bounding box center [346, 267] width 12 height 13
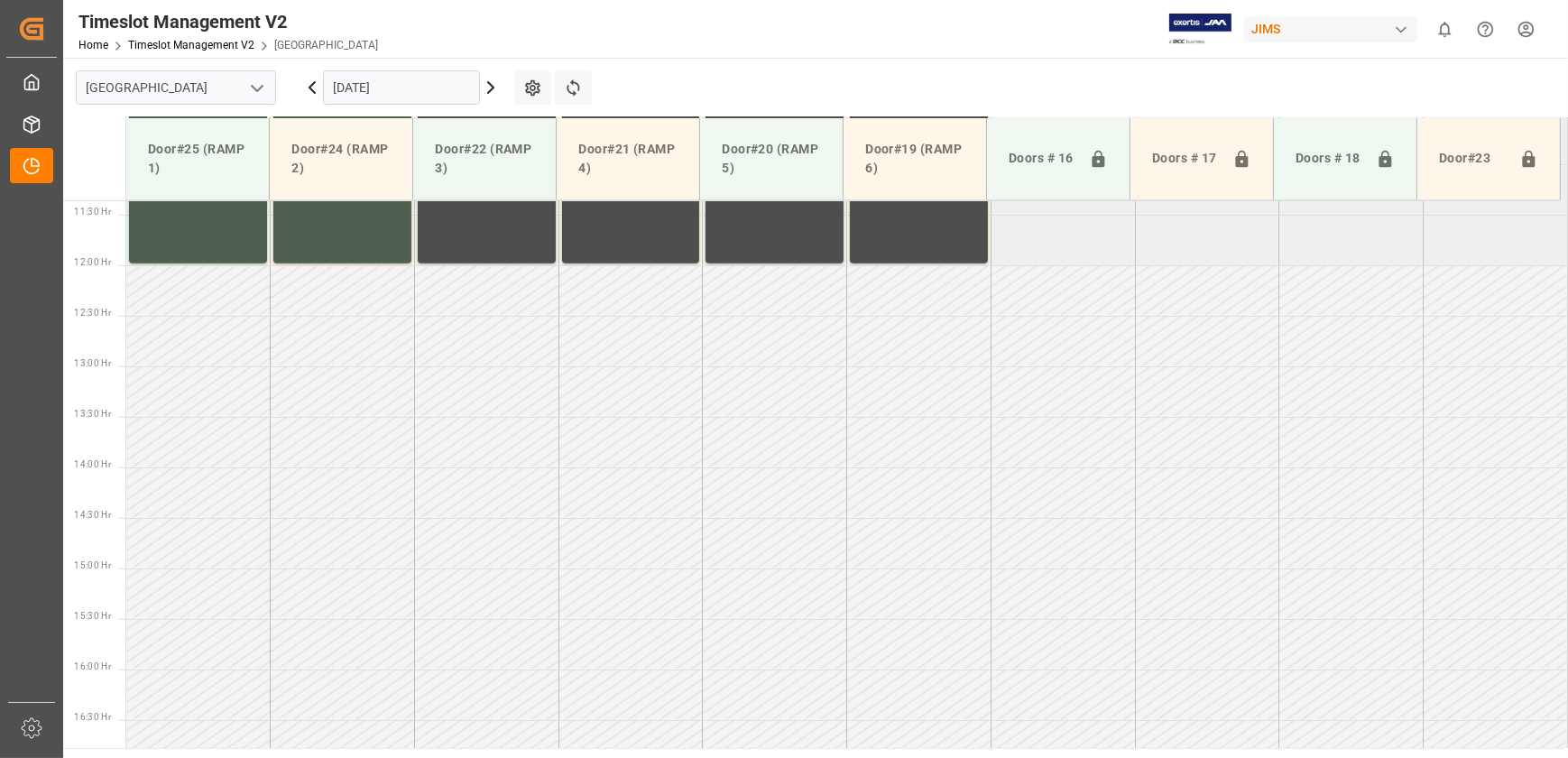
scroll to position [1132, 0]
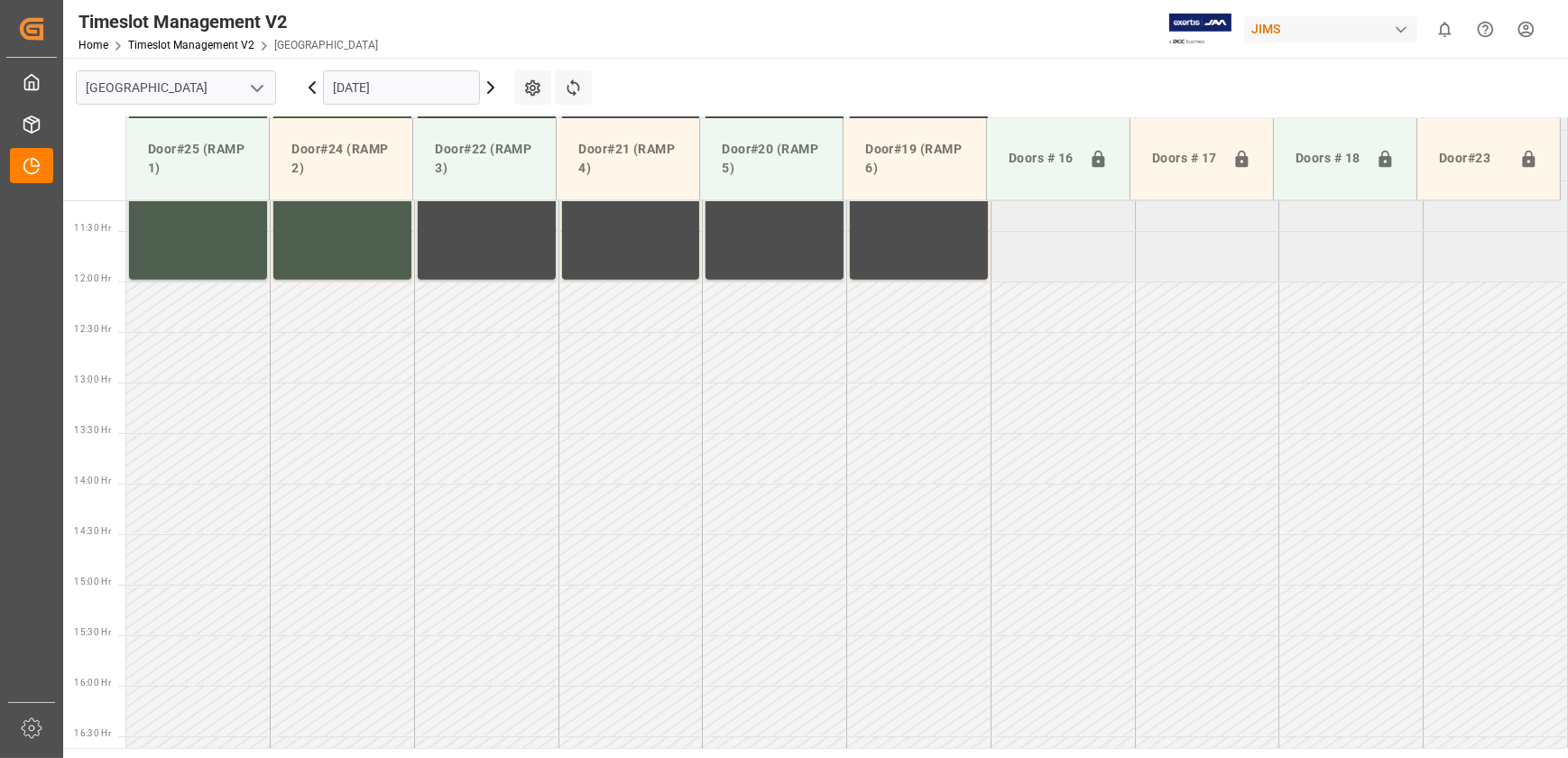
click at [355, 91] on input "[DATE]" at bounding box center [401, 88] width 157 height 34
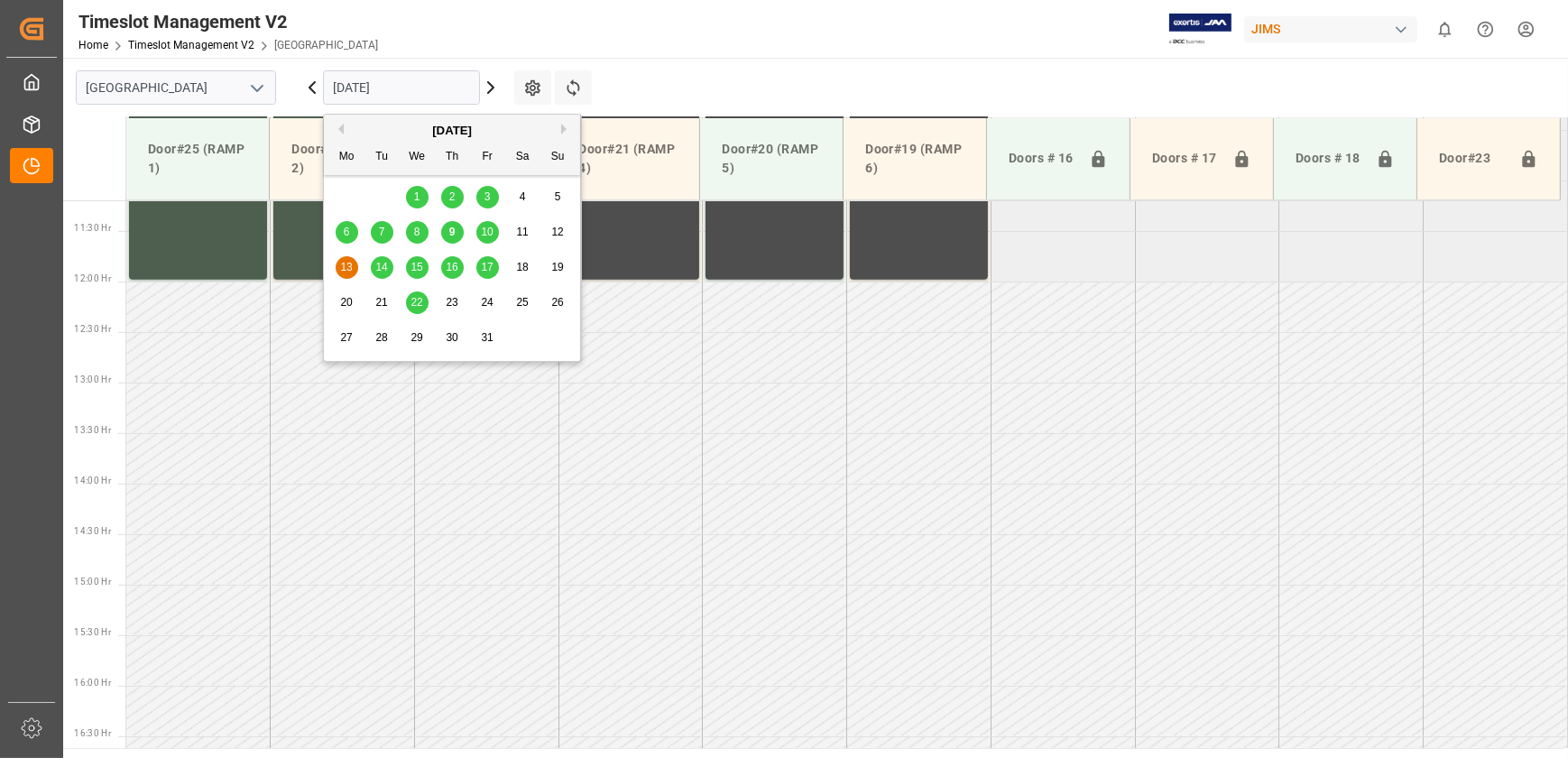
click at [379, 265] on span "14" at bounding box center [381, 267] width 12 height 13
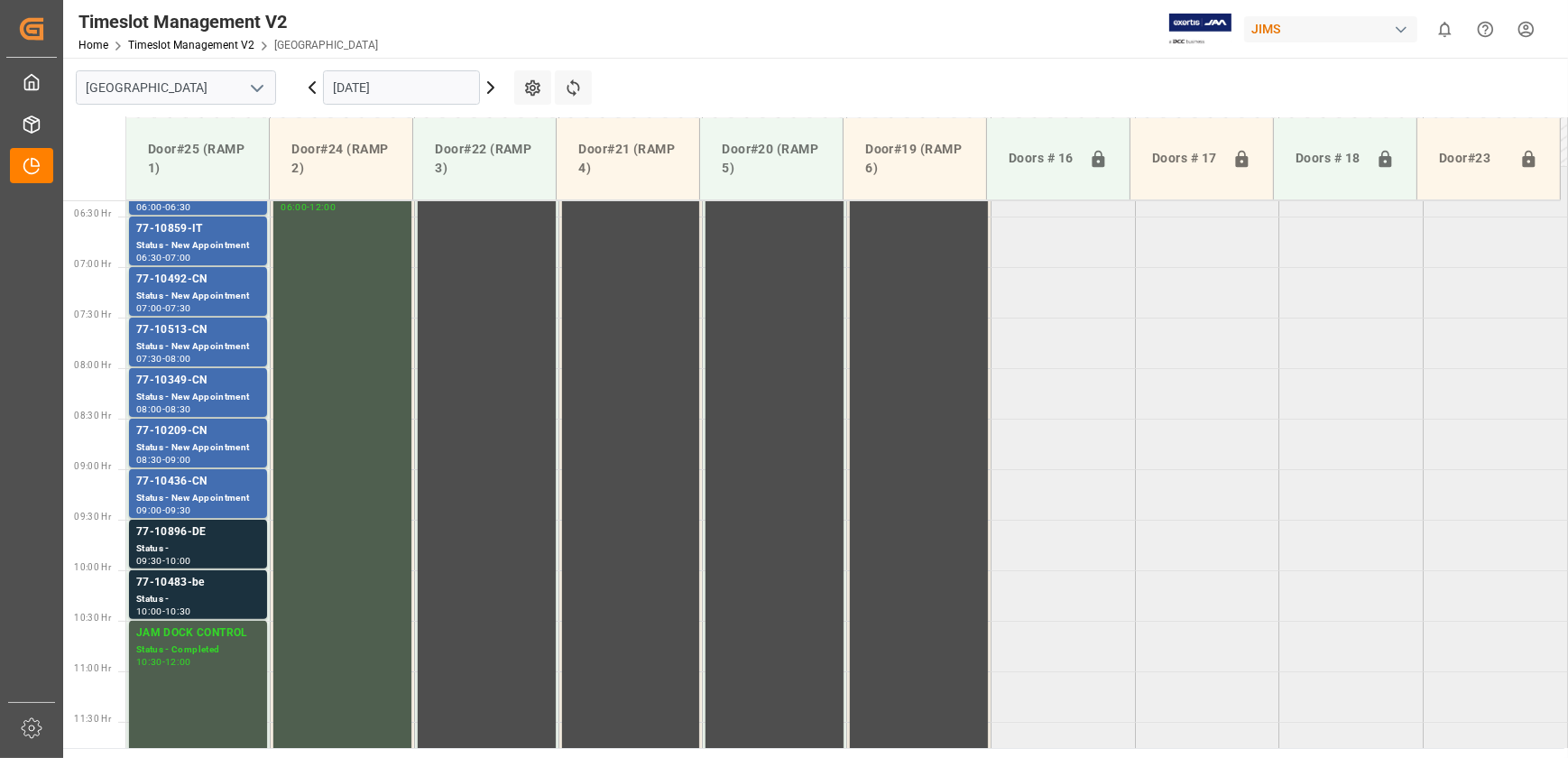
scroll to position [640, 0]
click at [207, 535] on div "77-10896-DE" at bounding box center [198, 534] width 124 height 18
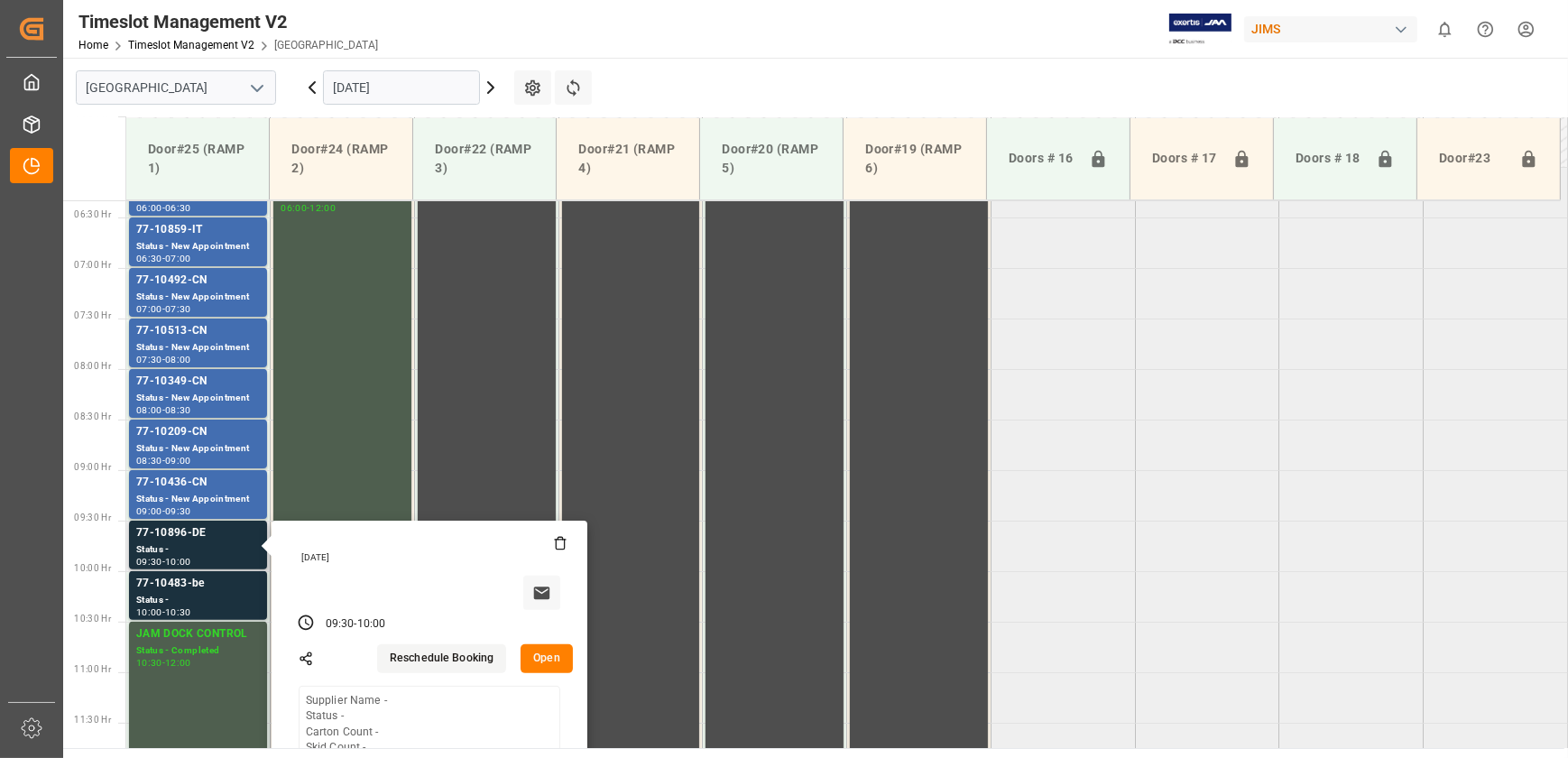
click at [545, 651] on button "Open" at bounding box center [546, 658] width 52 height 29
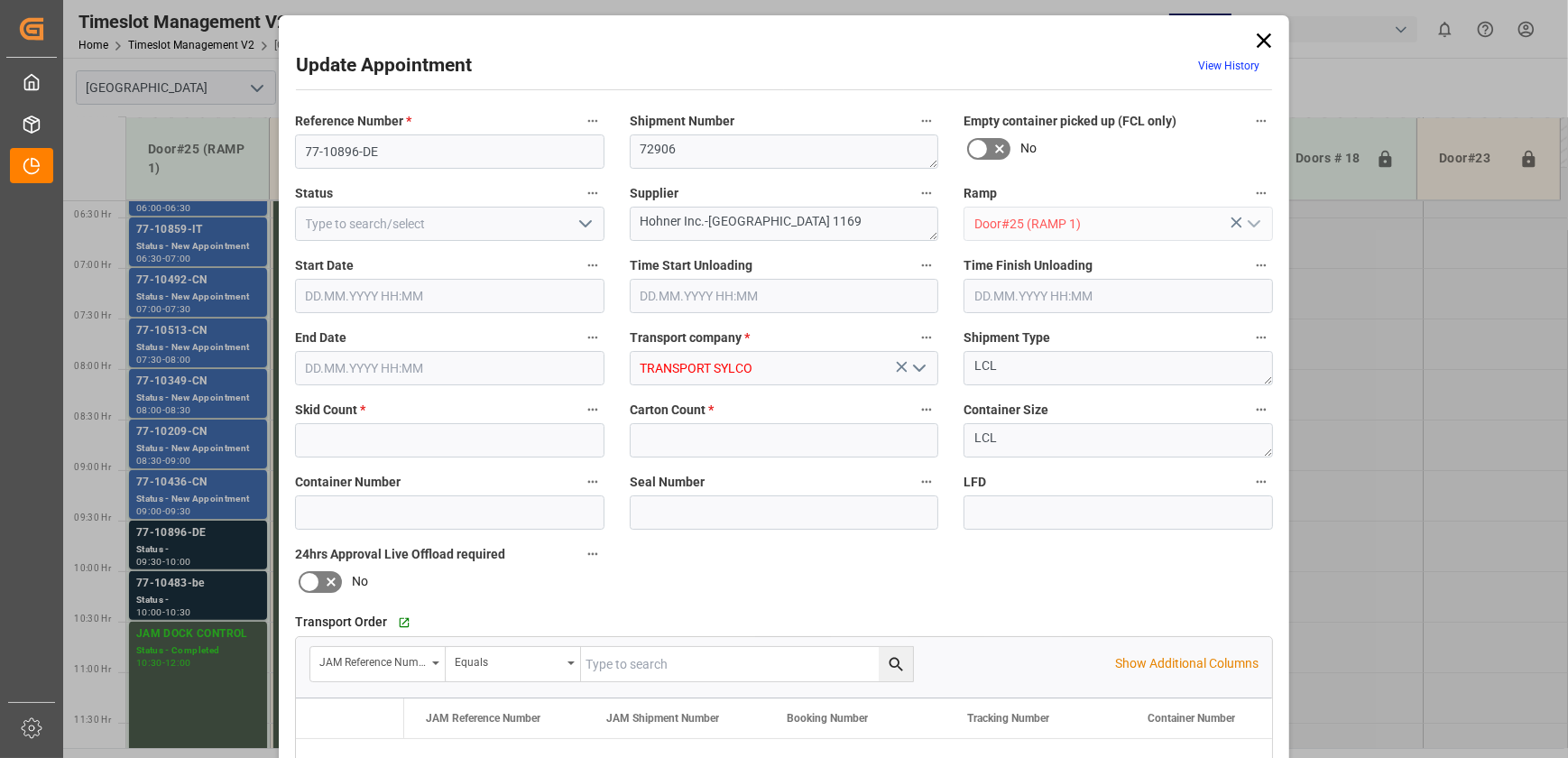
type input "0"
type input "[DATE] 09:30"
type input "[DATE] 10:00"
type input "[DATE] 21:24"
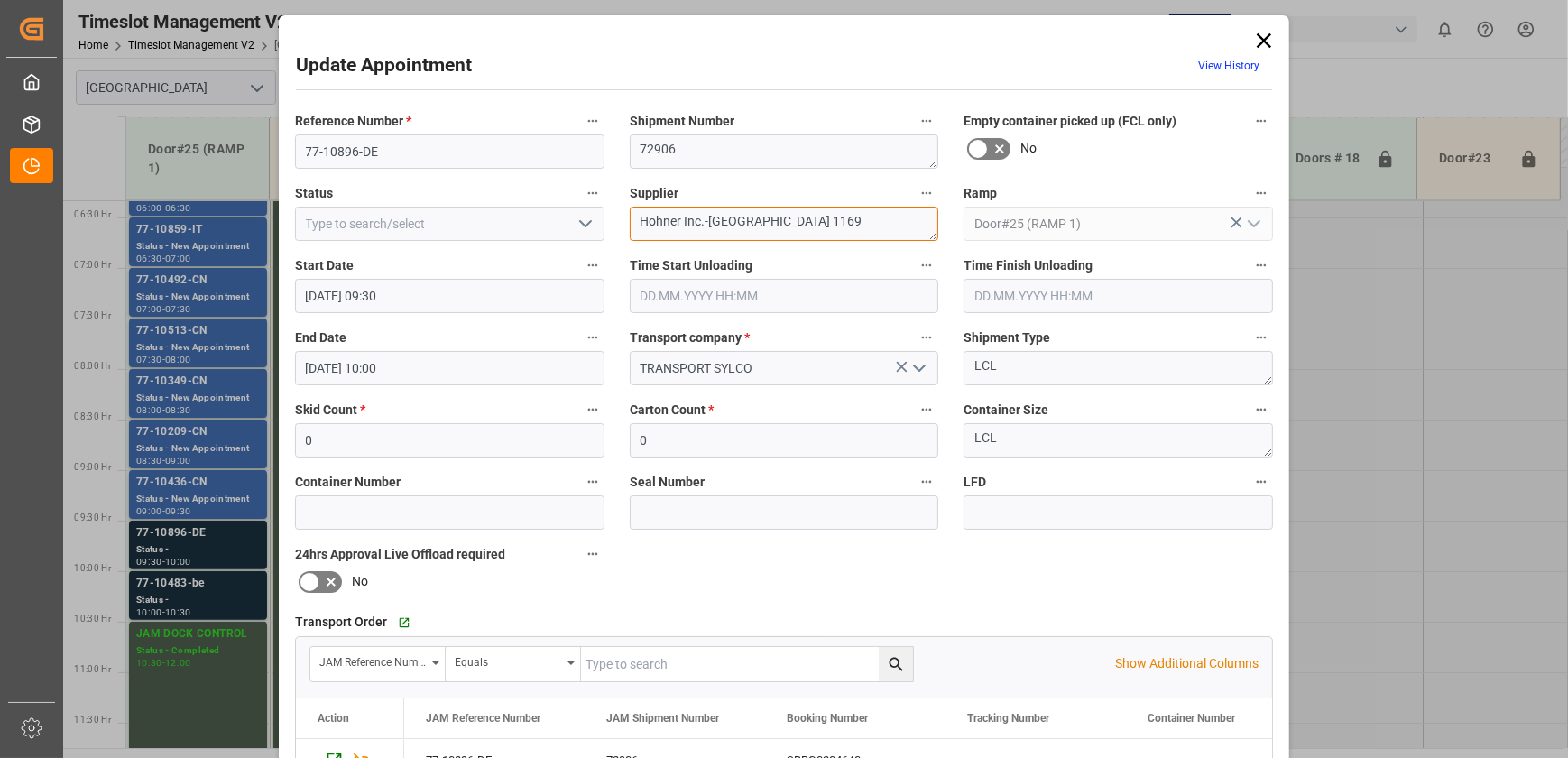
drag, startPoint x: 680, startPoint y: 220, endPoint x: 599, endPoint y: 221, distance: 81.0
click at [599, 221] on div "Reference Number * 77-10896-DE Shipment Number 72906 Empty container picked up …" at bounding box center [784, 557] width 1003 height 909
click at [1251, 43] on icon at bounding box center [1263, 40] width 25 height 25
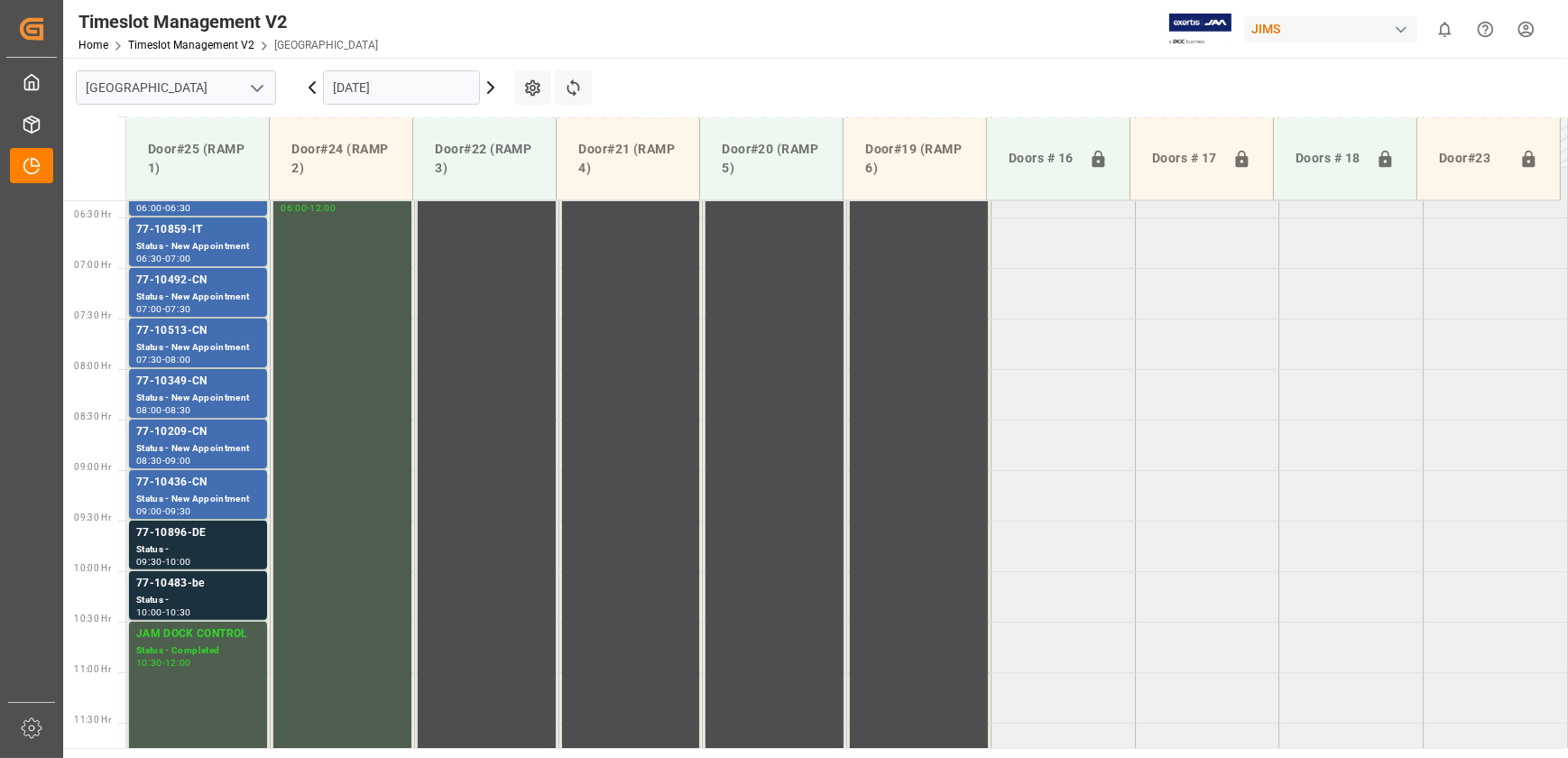
click at [1262, 44] on div "JIMS" at bounding box center [1334, 29] width 180 height 34
